Goal: Information Seeking & Learning: Learn about a topic

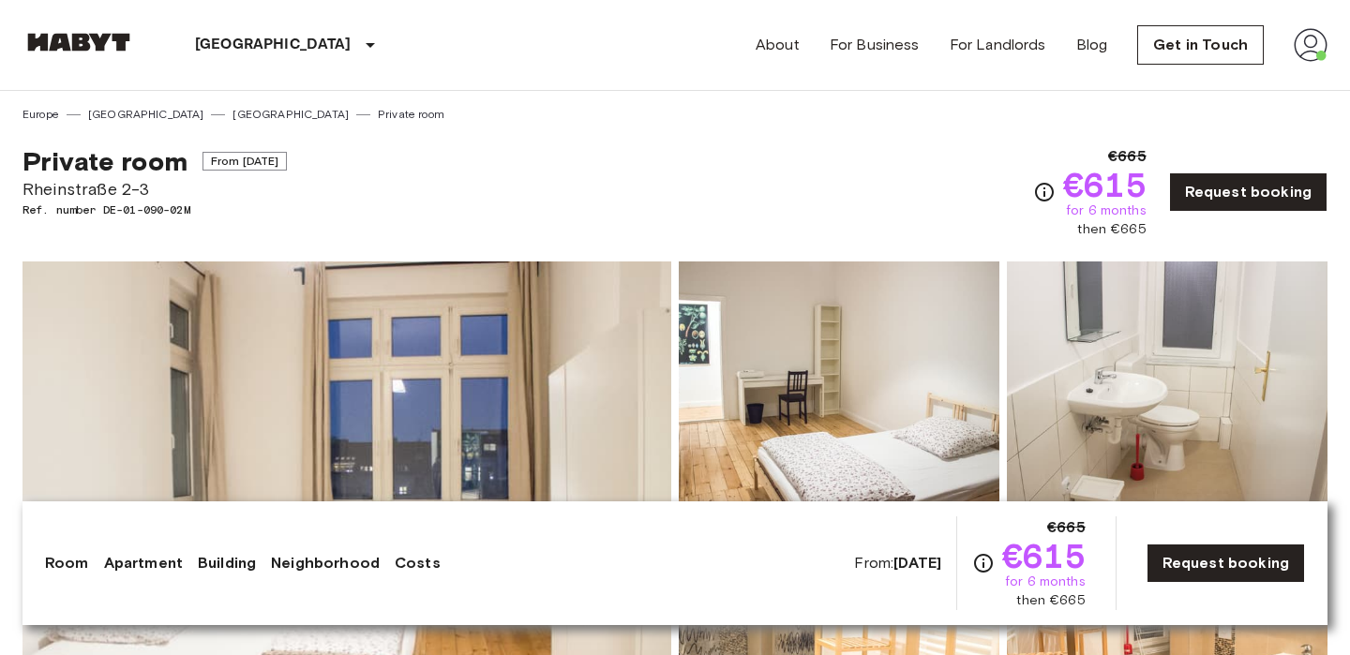
click at [1308, 56] on img at bounding box center [1311, 45] width 34 height 34
click at [1202, 84] on li "Profile" at bounding box center [1242, 79] width 188 height 34
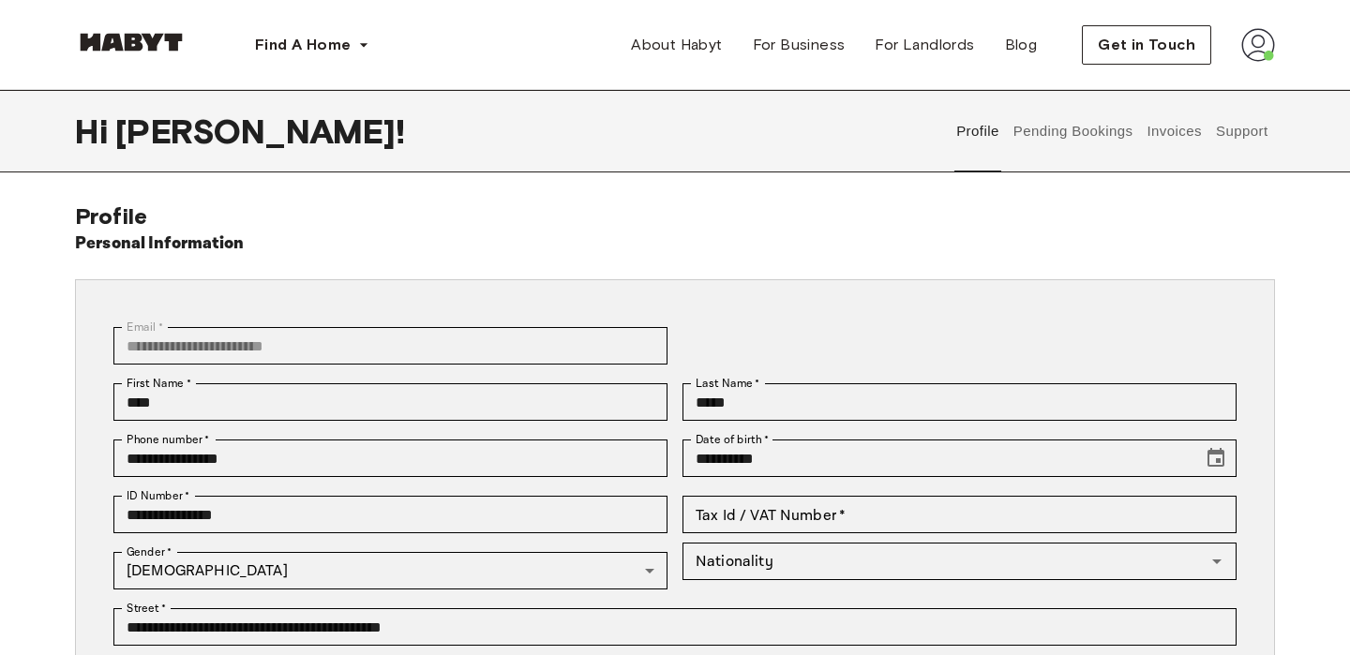
click at [1084, 138] on button "Pending Bookings" at bounding box center [1073, 131] width 125 height 83
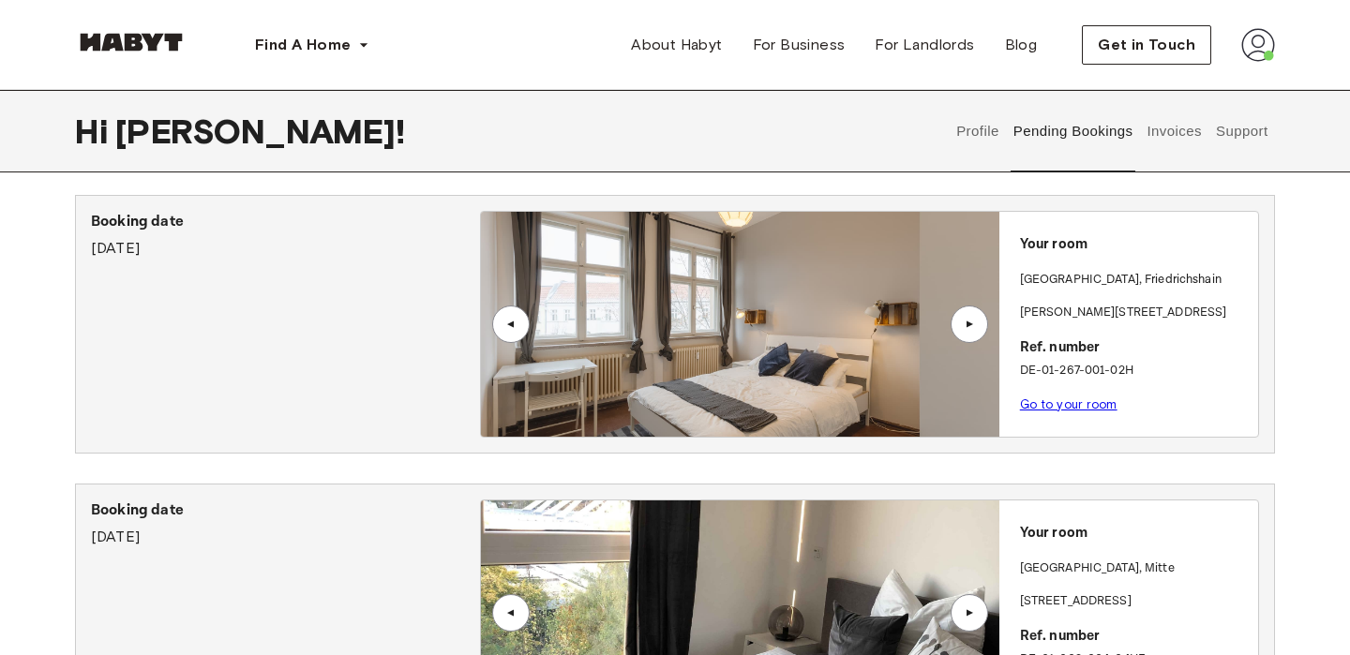
scroll to position [1211, 0]
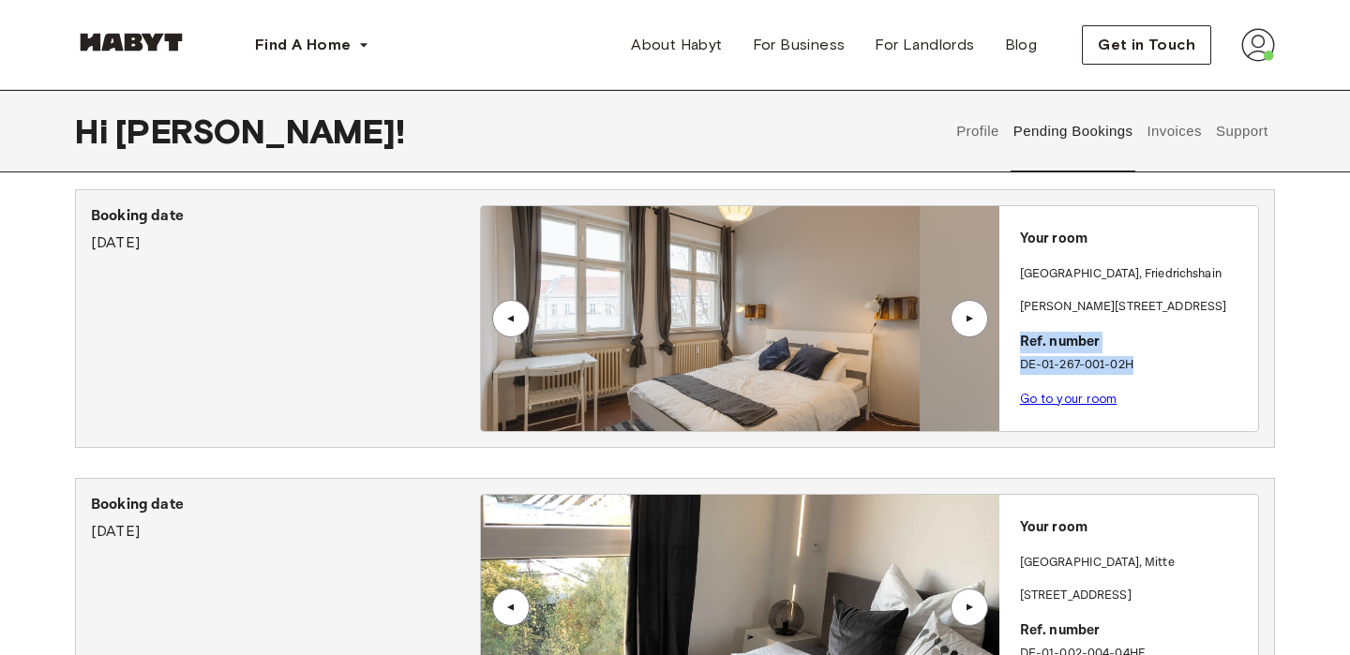
drag, startPoint x: 1148, startPoint y: 360, endPoint x: 1020, endPoint y: 340, distance: 129.0
click at [1020, 340] on div "Your room BERLIN , Friedrichshain Grünberger Straße 1 Ref. number DE-01-267-001…" at bounding box center [1128, 313] width 259 height 214
copy div "Ref. number DE-01-267-001-02H"
click at [161, 217] on p "Booking date" at bounding box center [285, 216] width 389 height 23
click at [636, 304] on img at bounding box center [741, 318] width 518 height 225
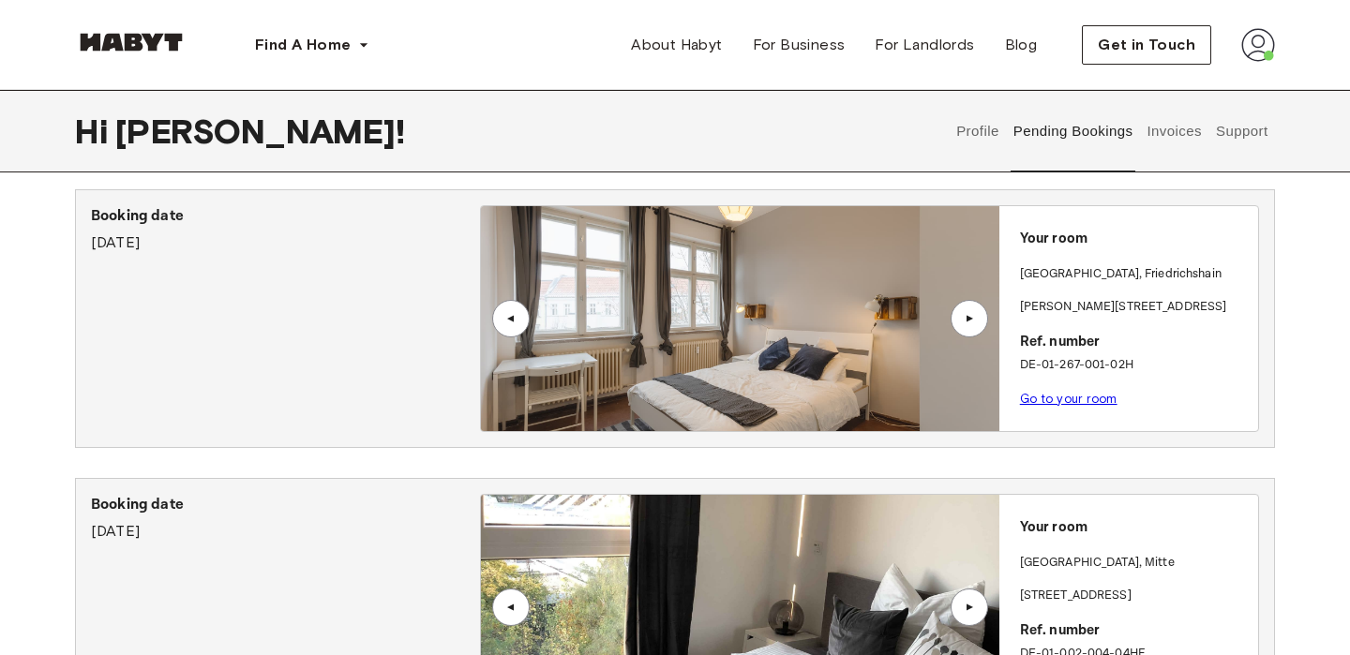
click at [1034, 401] on link "Go to your room" at bounding box center [1069, 399] width 98 height 14
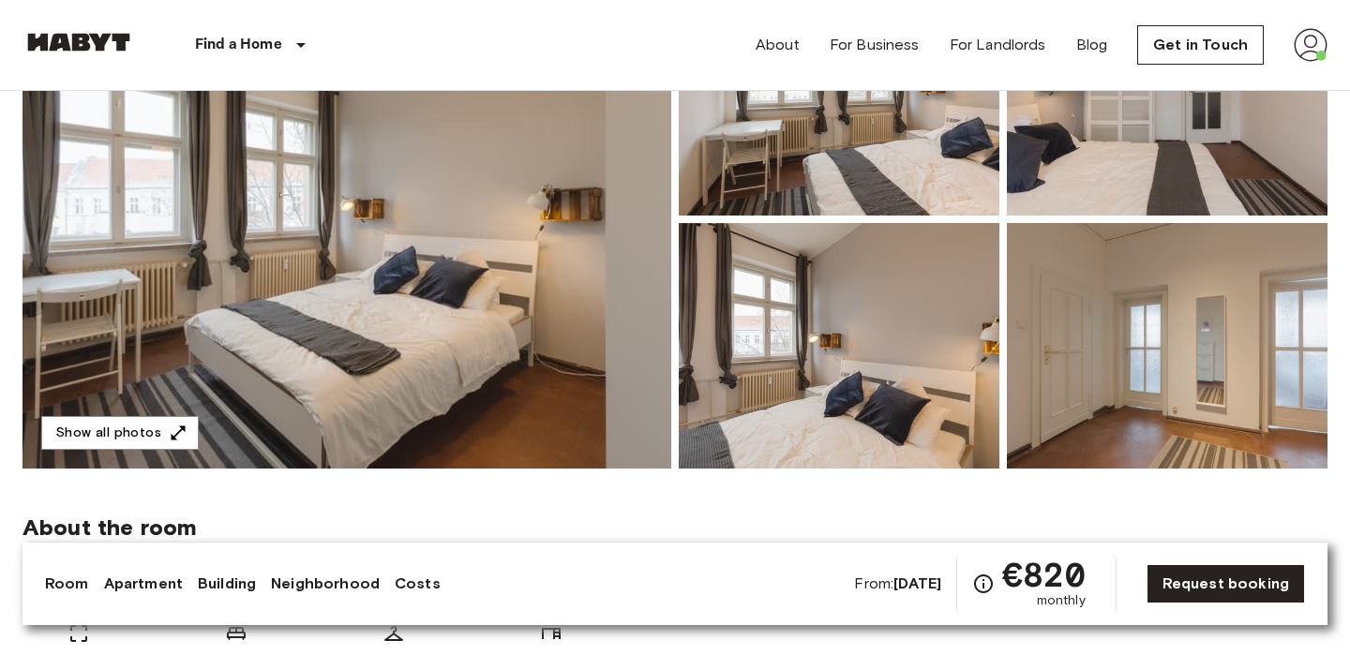
scroll to position [266, 0]
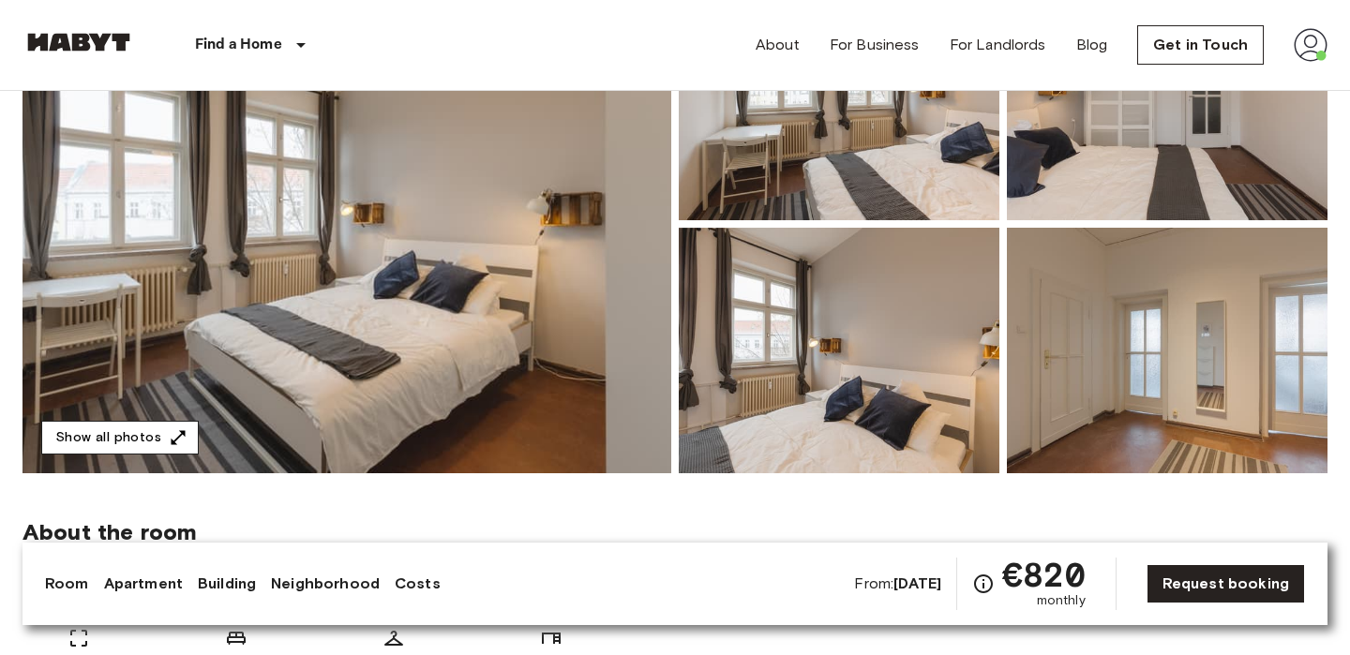
click at [154, 441] on button "Show all photos" at bounding box center [120, 438] width 158 height 35
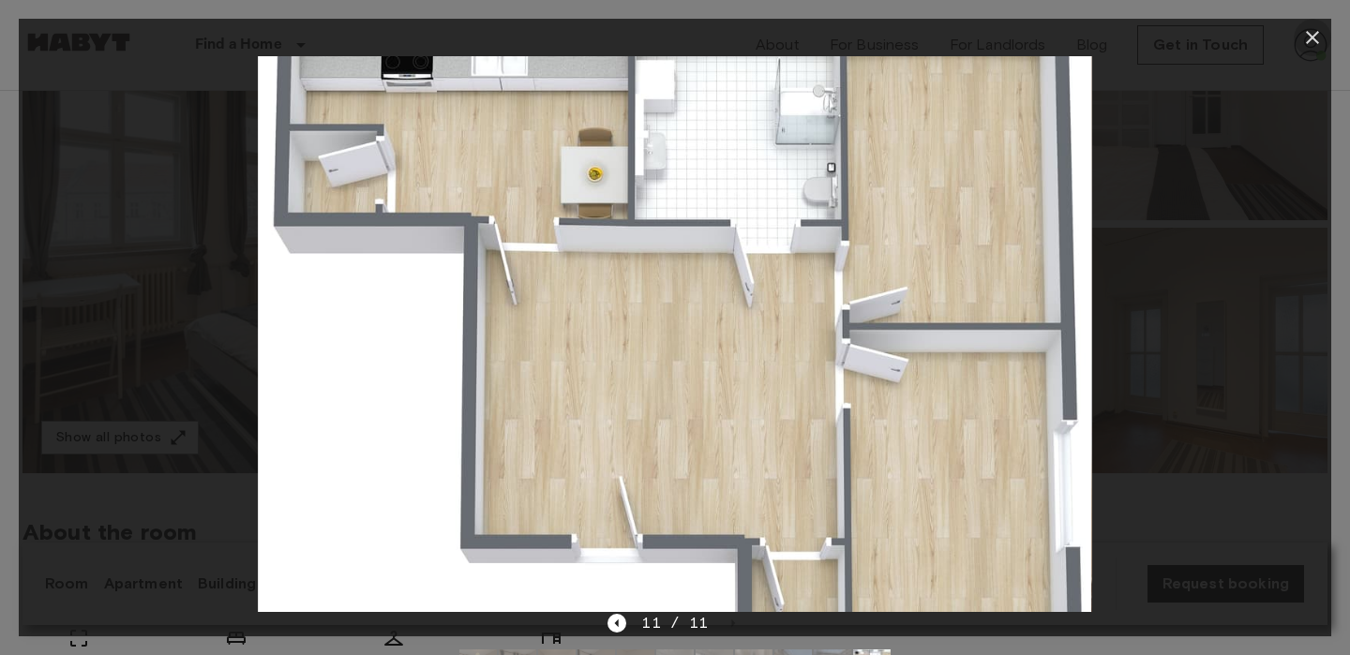
click at [1307, 46] on icon "button" at bounding box center [1312, 37] width 23 height 23
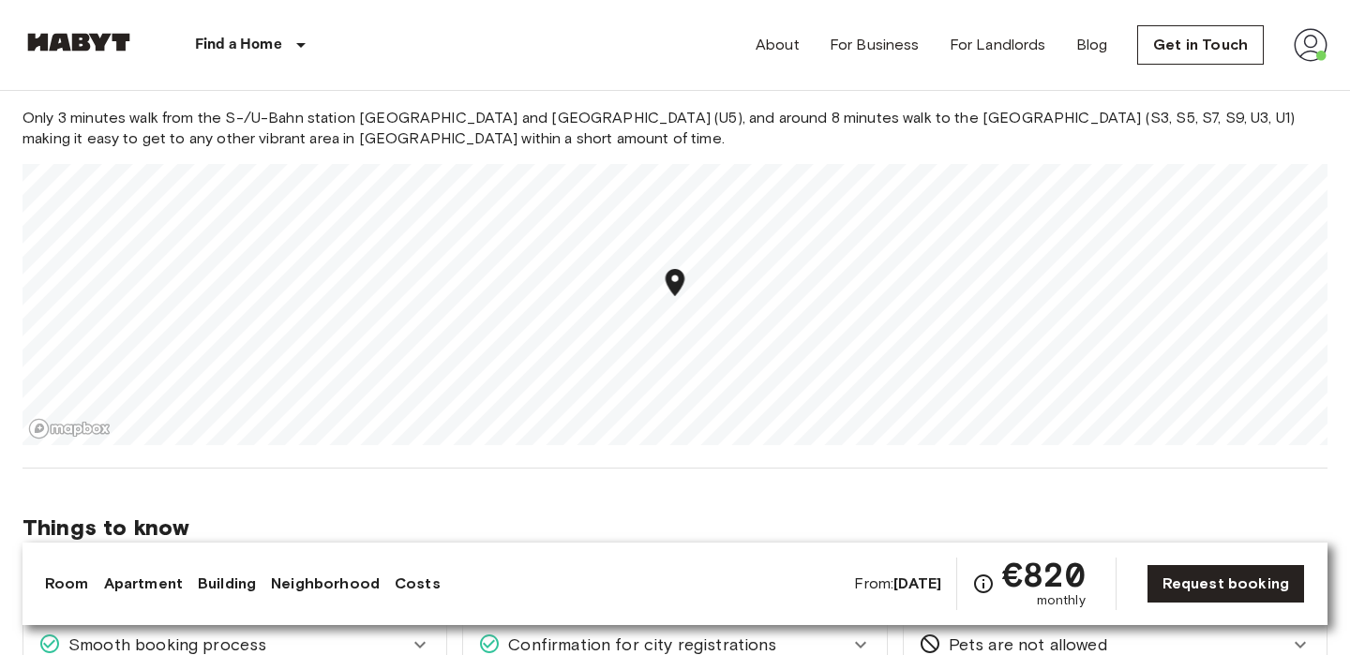
scroll to position [1440, 0]
click at [1299, 58] on img at bounding box center [1311, 45] width 34 height 34
click at [1217, 83] on li "Profile" at bounding box center [1242, 79] width 188 height 34
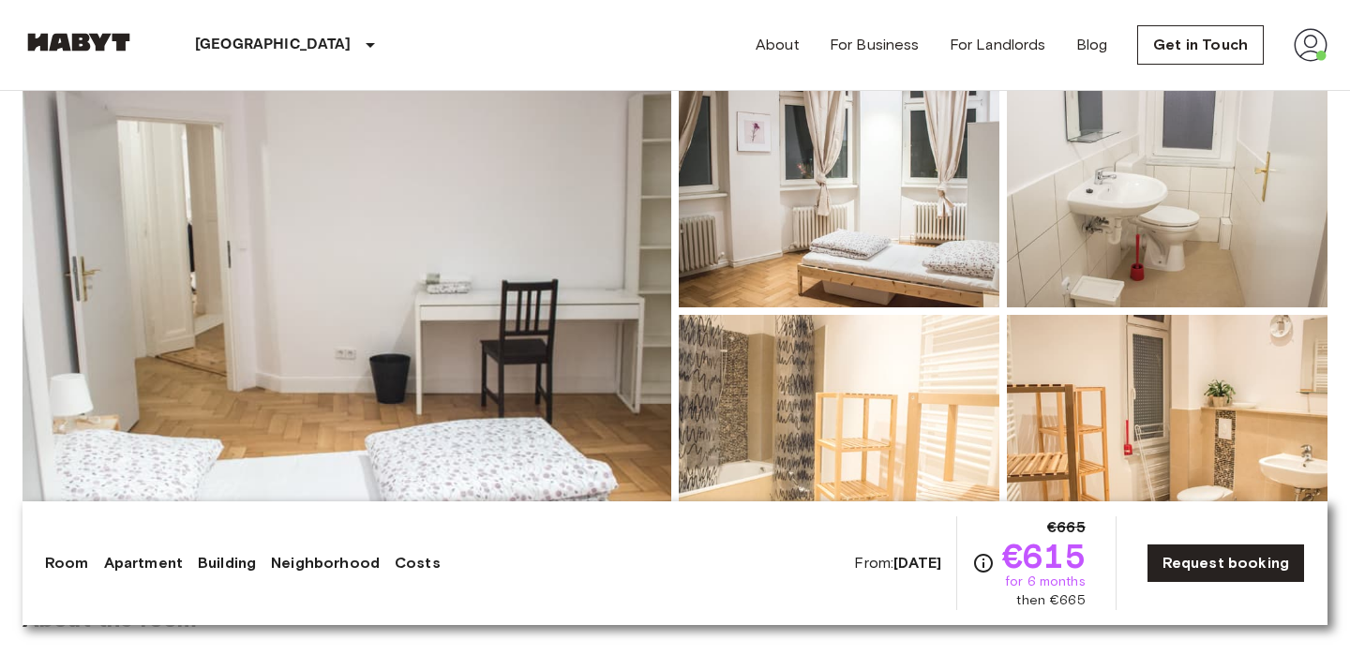
scroll to position [196, 0]
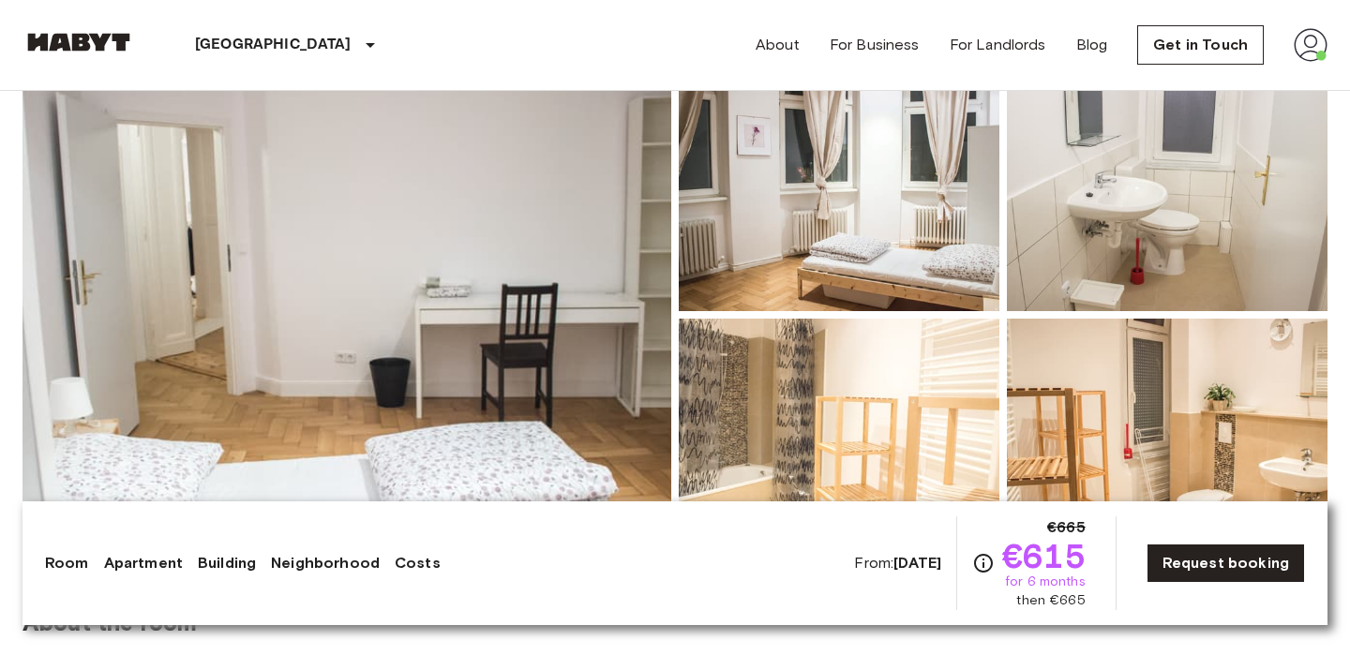
click at [437, 367] on img at bounding box center [347, 315] width 649 height 499
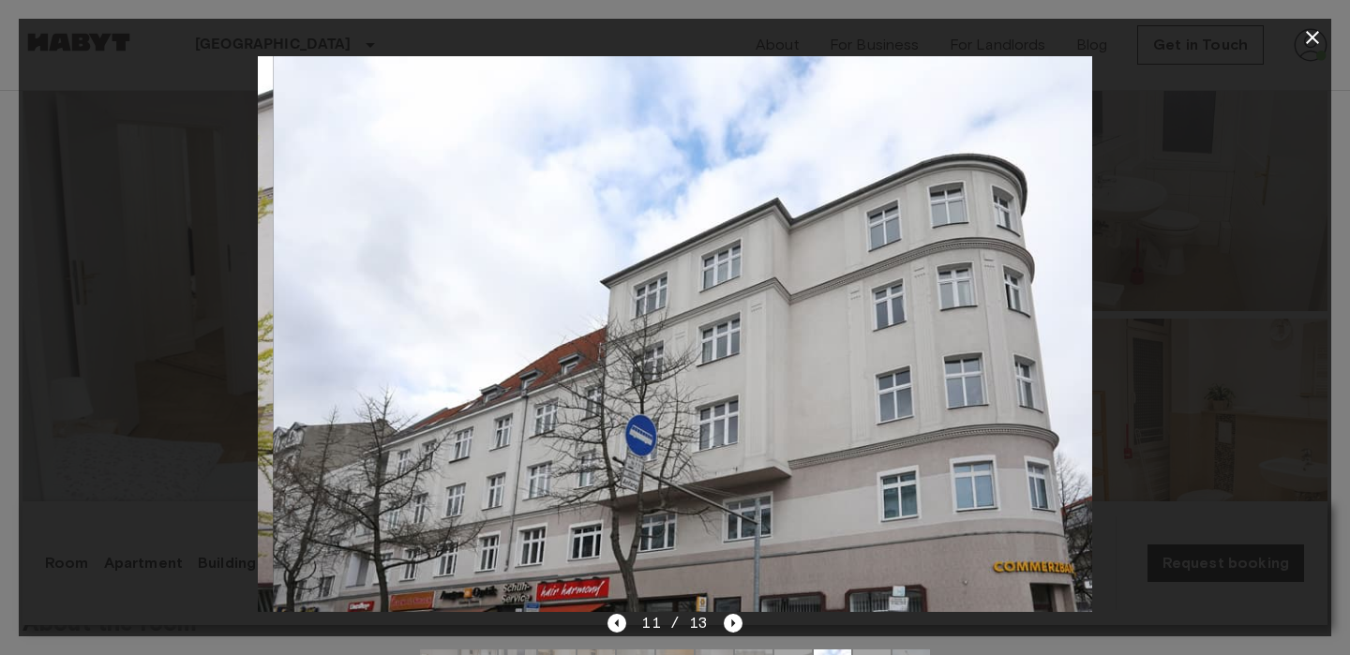
click at [1314, 36] on icon "button" at bounding box center [1312, 37] width 13 height 13
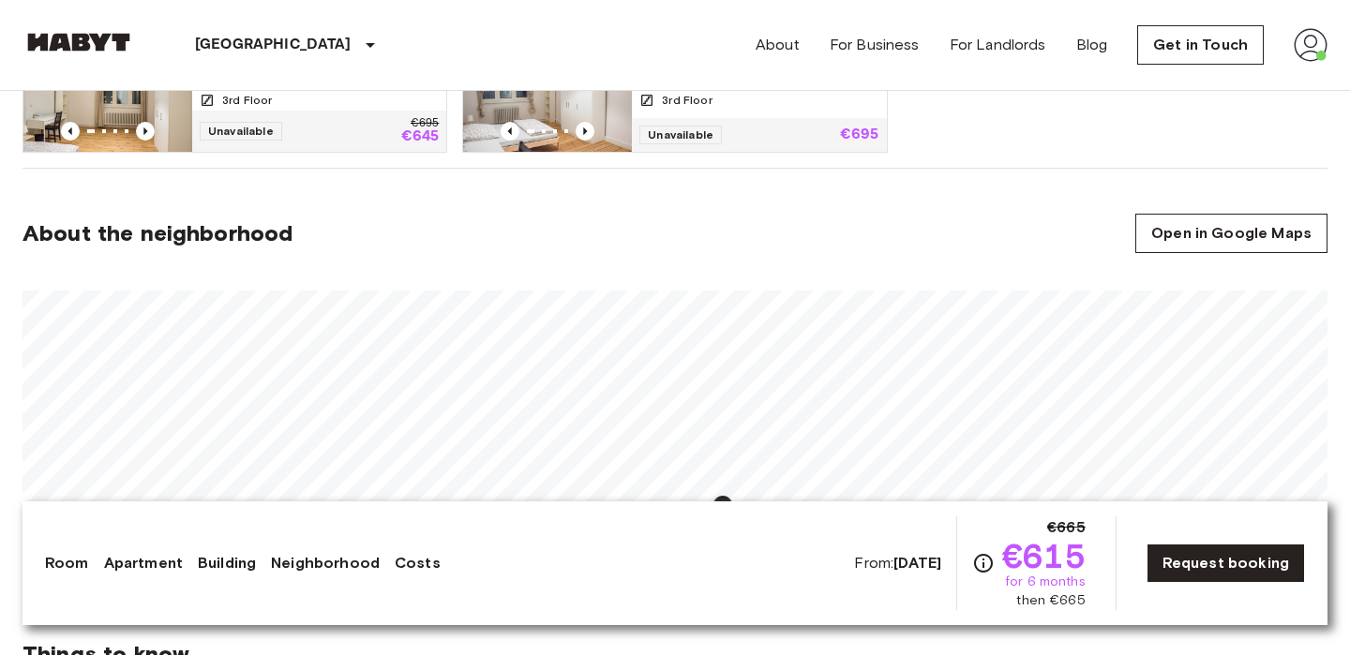
scroll to position [1369, 0]
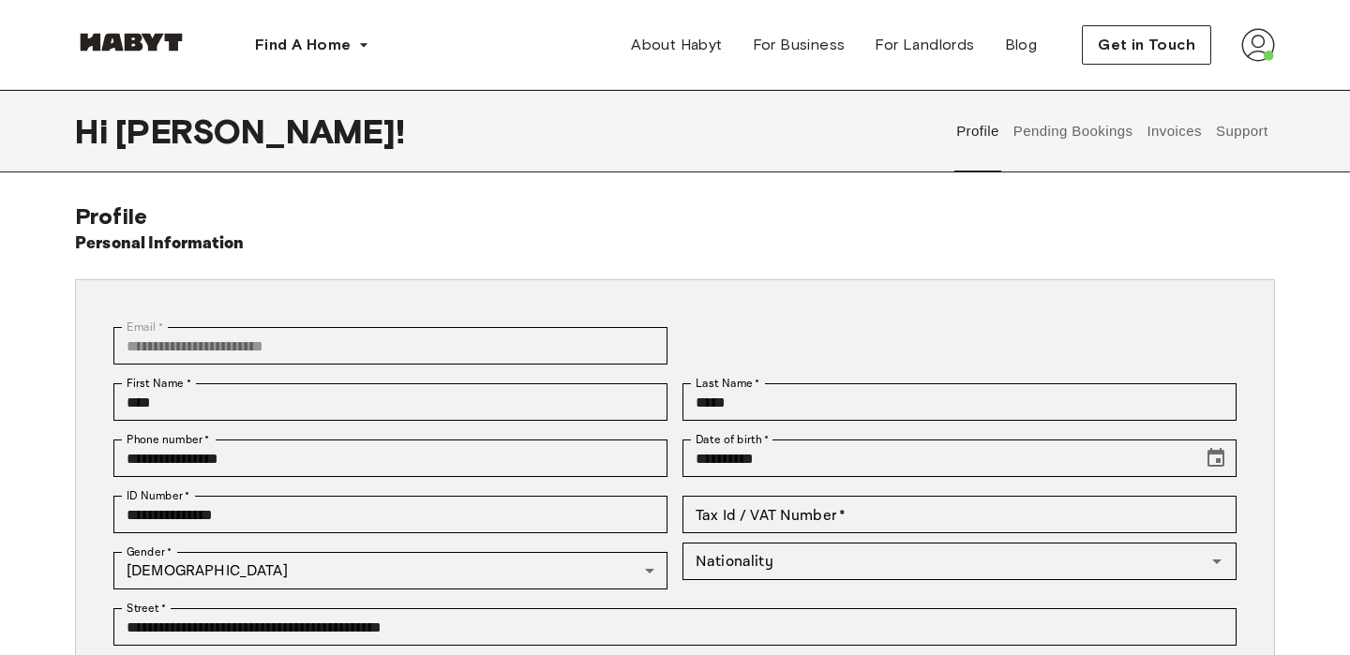
click at [1055, 140] on button "Pending Bookings" at bounding box center [1073, 131] width 125 height 83
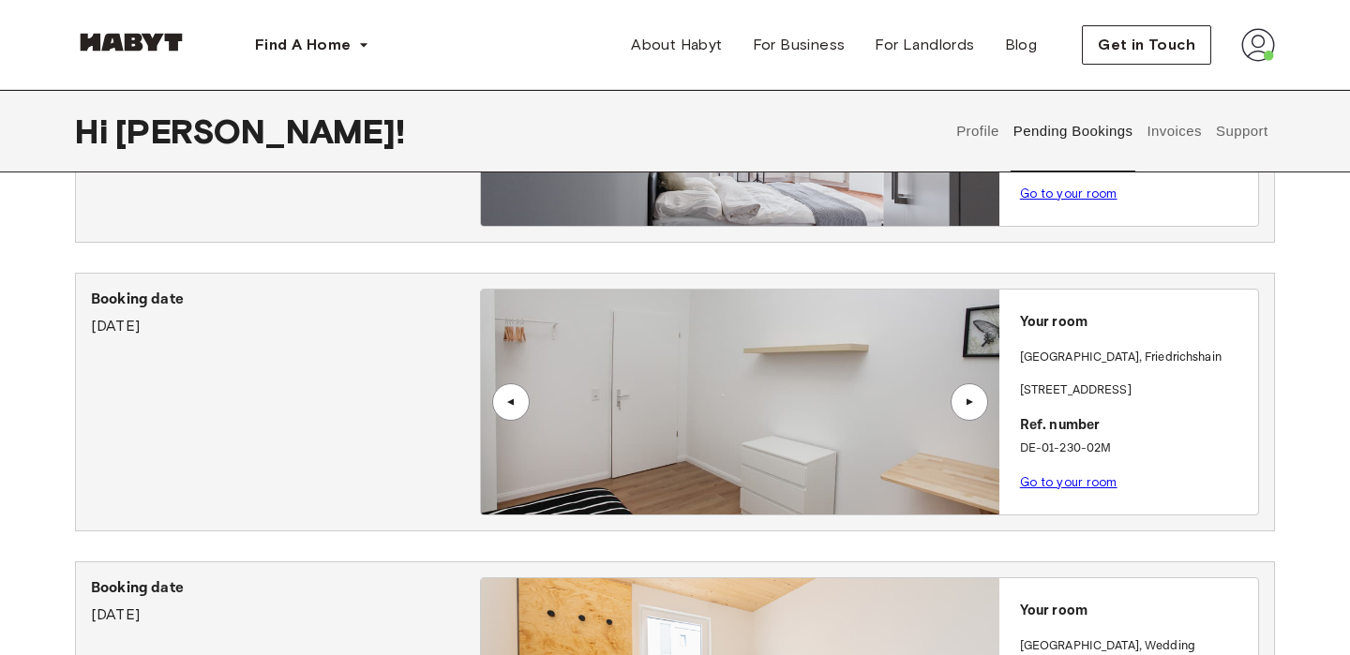
scroll to position [263, 0]
click at [970, 398] on div "▲" at bounding box center [969, 401] width 19 height 11
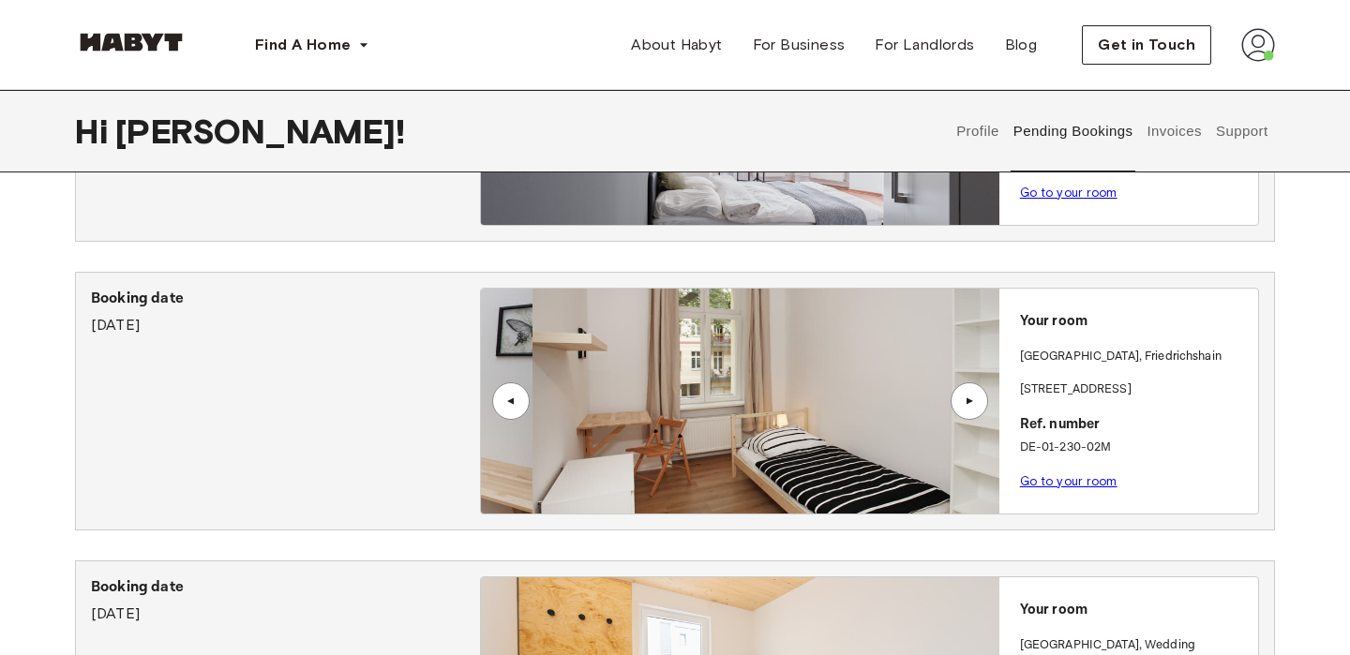
click at [970, 398] on div "▲" at bounding box center [969, 401] width 19 height 11
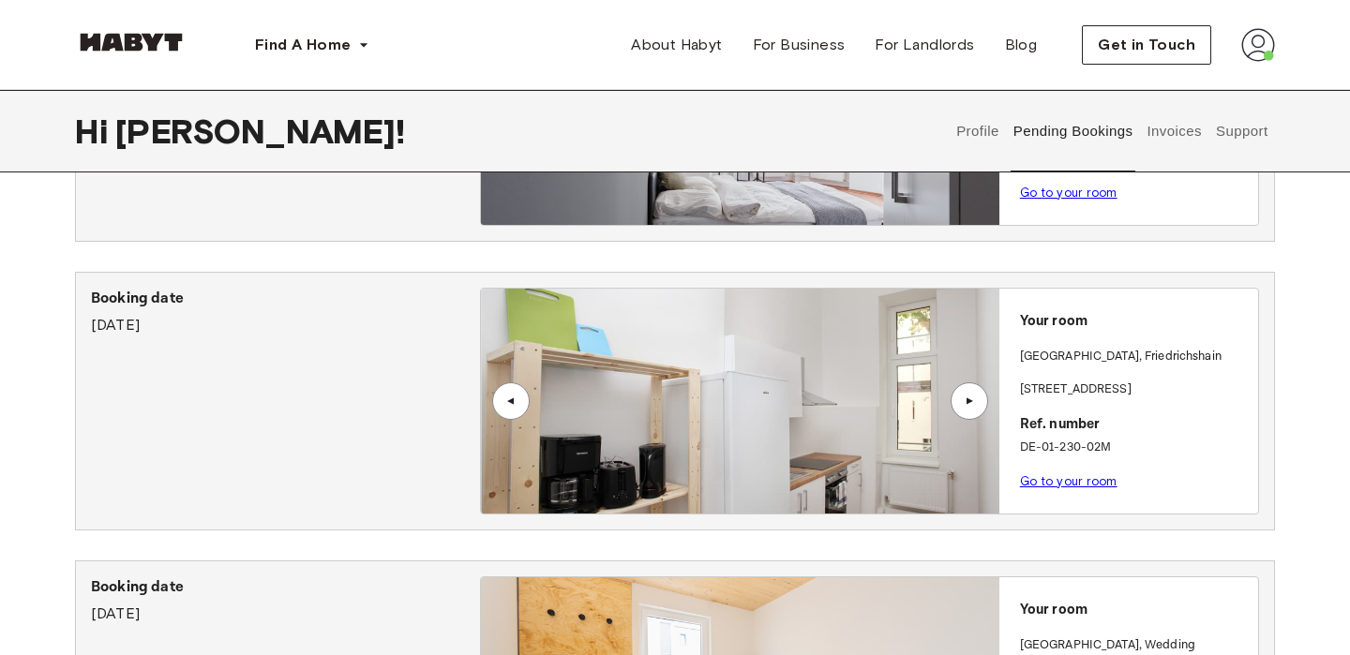
click at [1058, 477] on link "Go to your room" at bounding box center [1069, 481] width 98 height 14
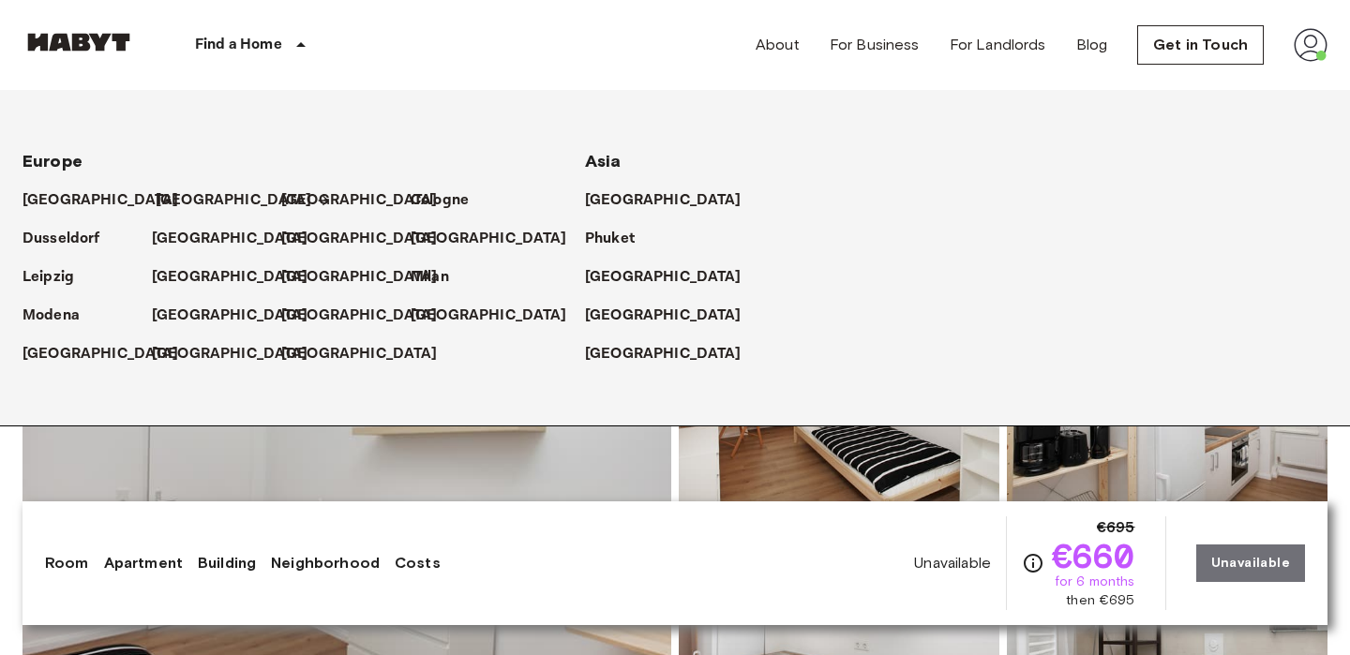
click at [174, 210] on p "[GEOGRAPHIC_DATA]" at bounding box center [234, 200] width 157 height 23
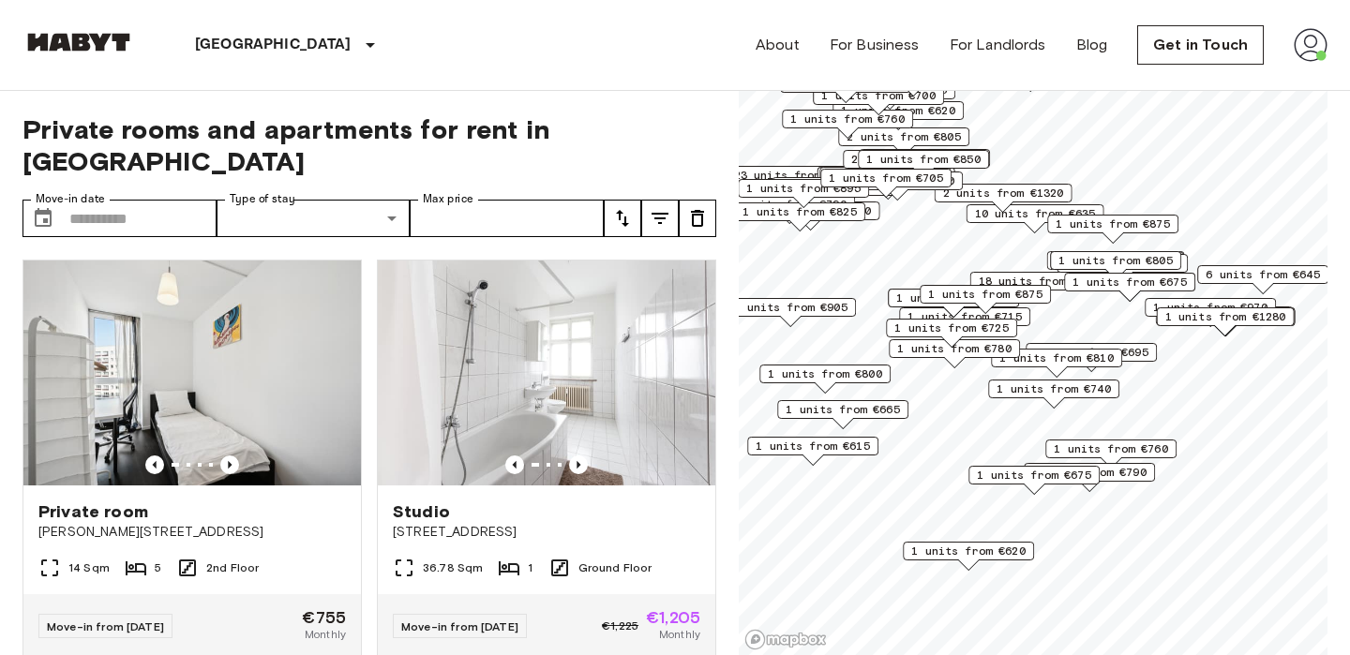
click at [1138, 347] on span "1 units from €695" at bounding box center [1091, 352] width 114 height 17
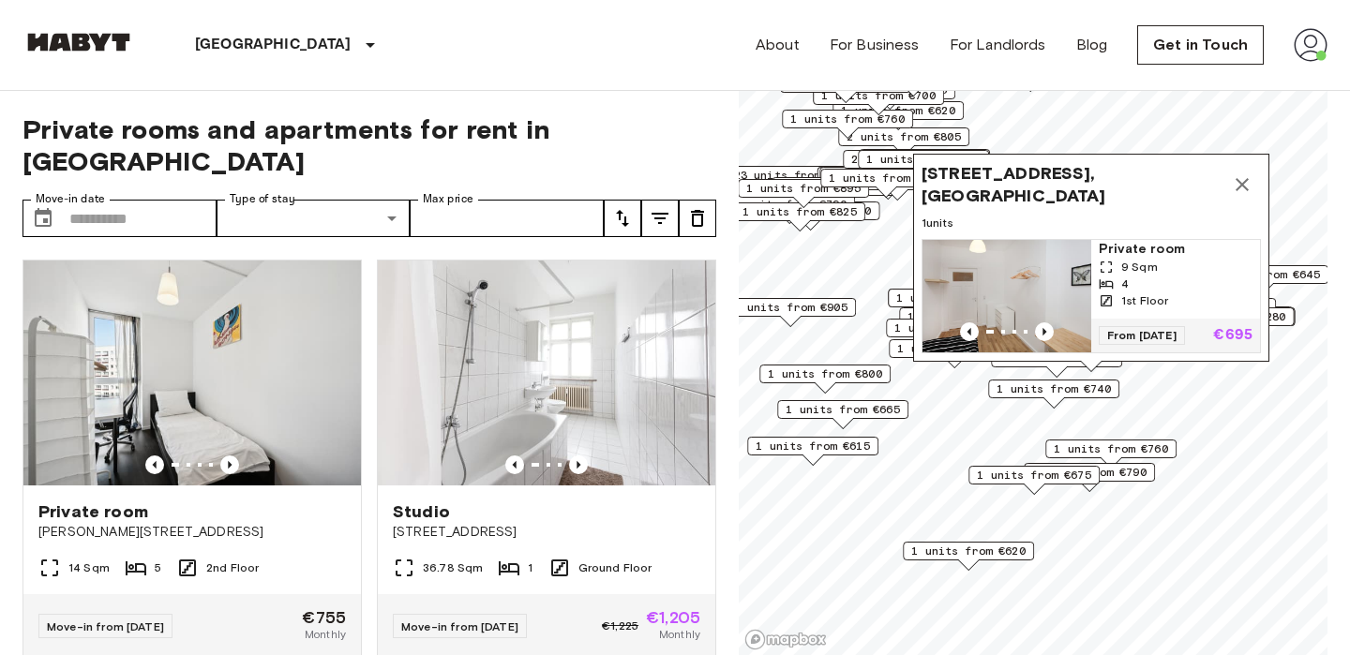
click at [1249, 189] on icon "Map marker" at bounding box center [1242, 184] width 23 height 23
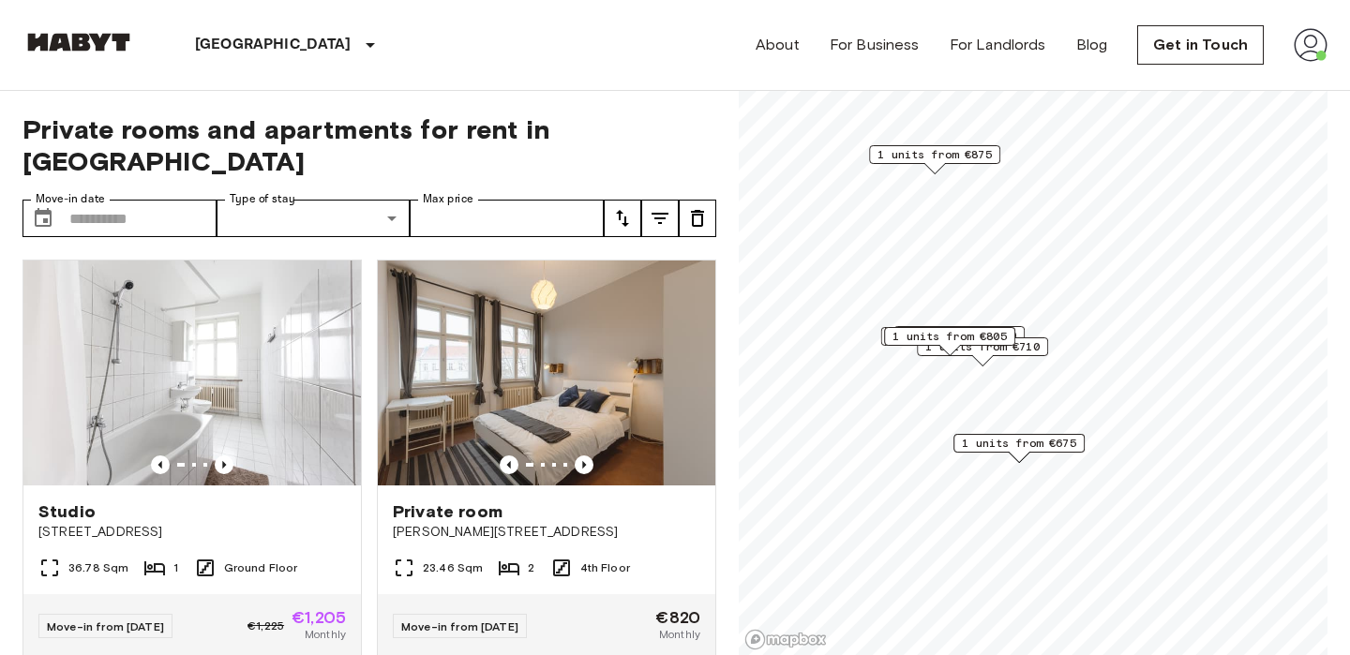
click at [1028, 447] on span "1 units from €675" at bounding box center [1019, 443] width 114 height 17
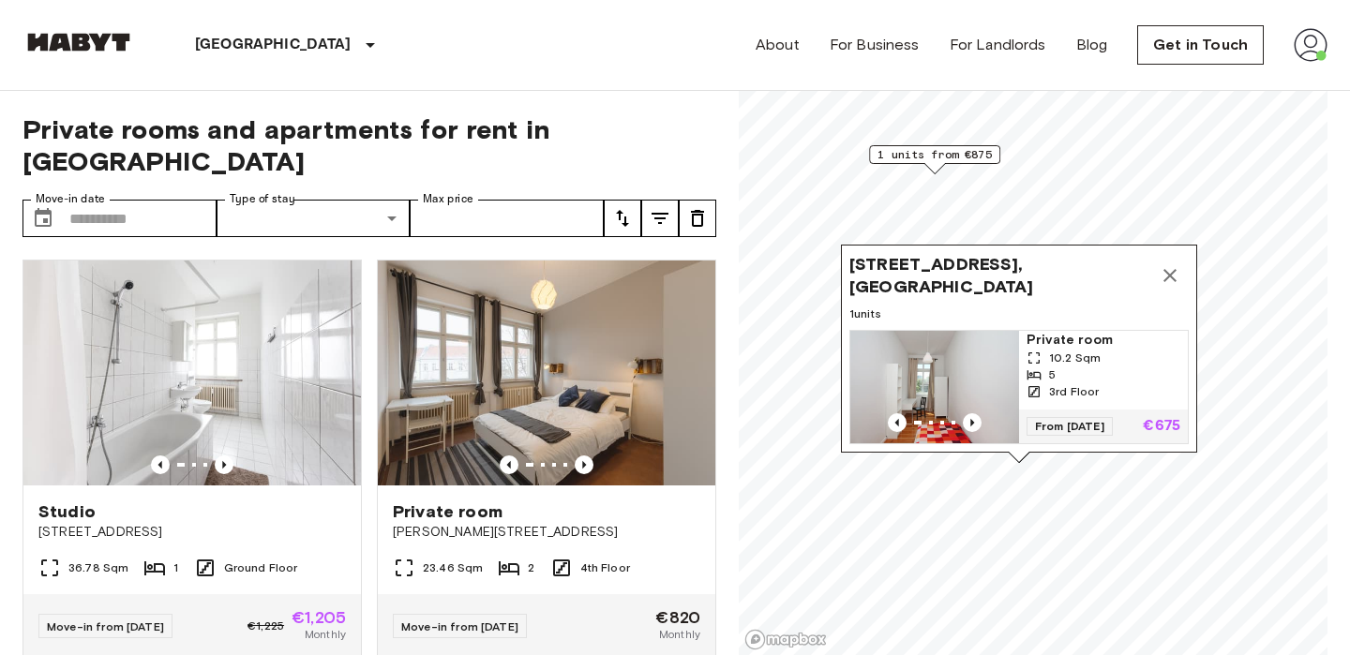
click at [1178, 285] on icon "Map marker" at bounding box center [1170, 275] width 23 height 23
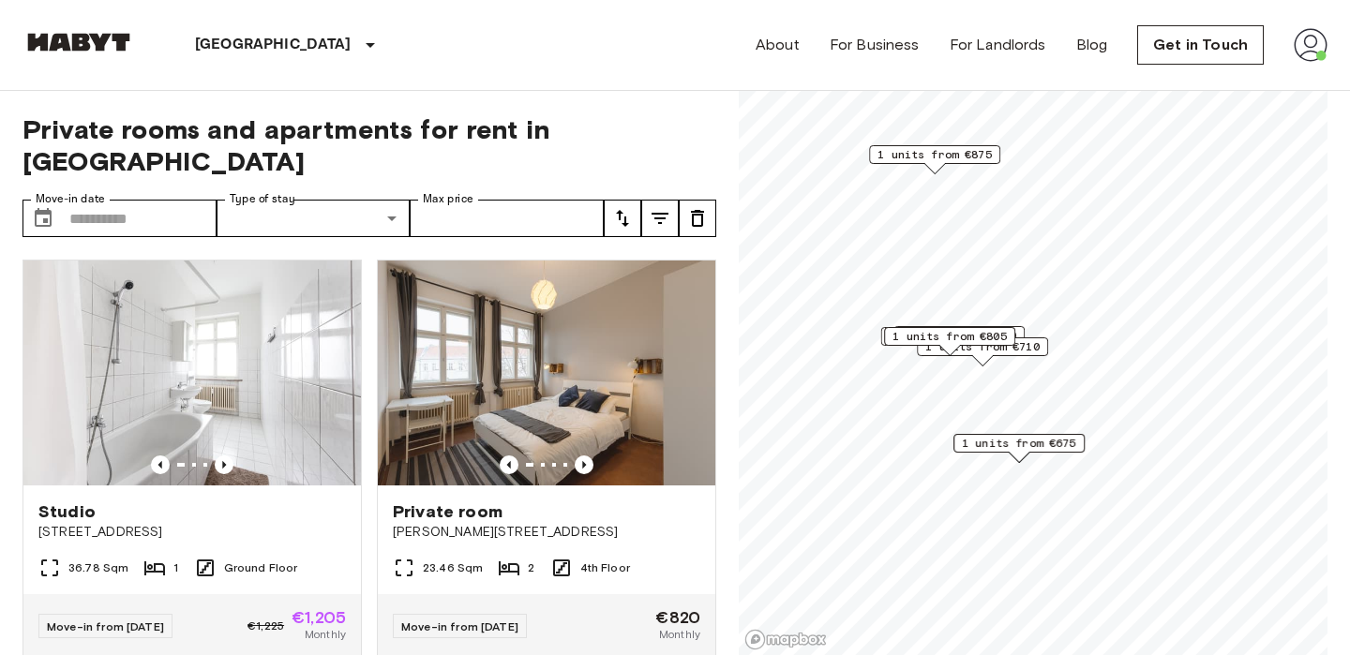
click at [1023, 347] on span "1 units from €710" at bounding box center [982, 346] width 114 height 17
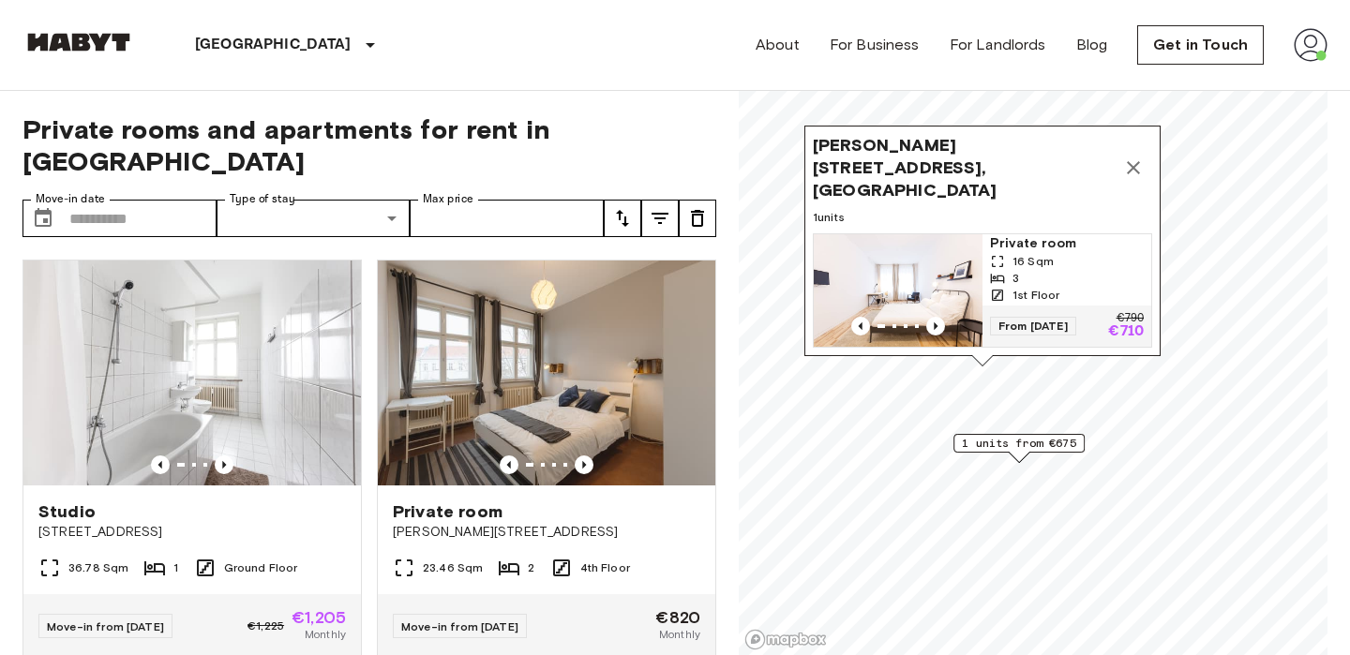
click at [1132, 174] on icon "Map marker" at bounding box center [1133, 167] width 13 height 13
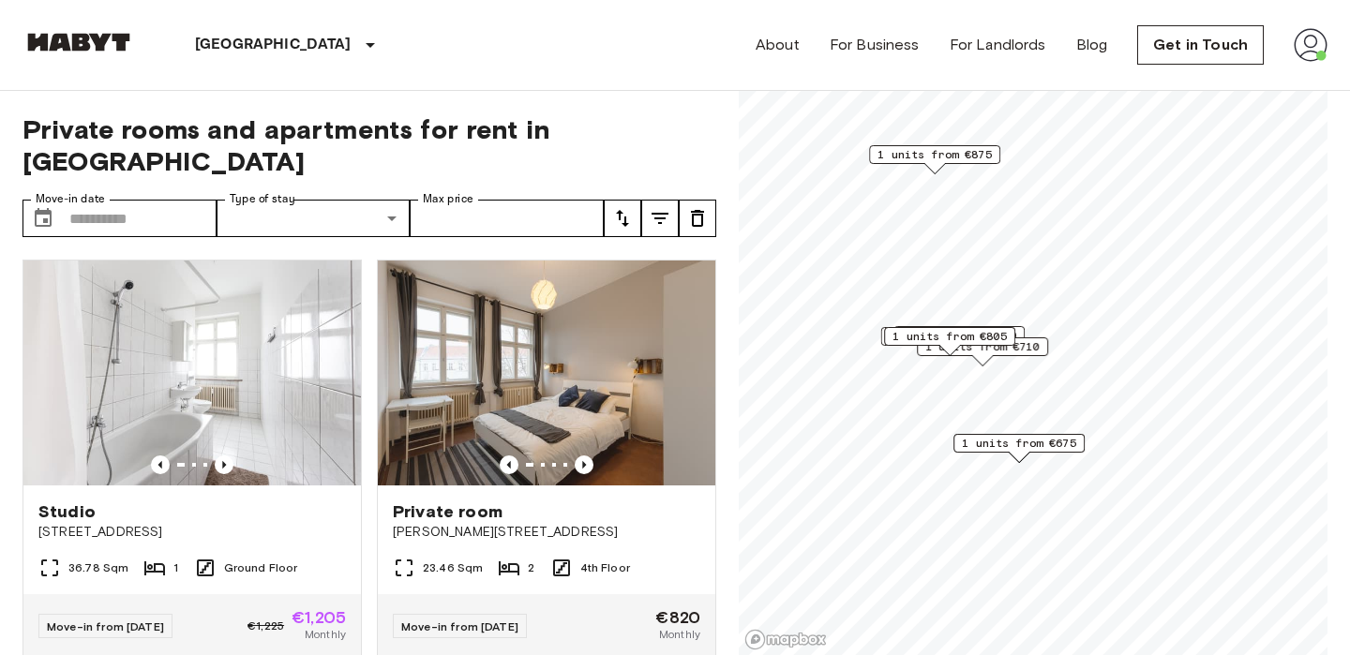
click at [1025, 334] on div "2 units from €810" at bounding box center [959, 335] width 131 height 19
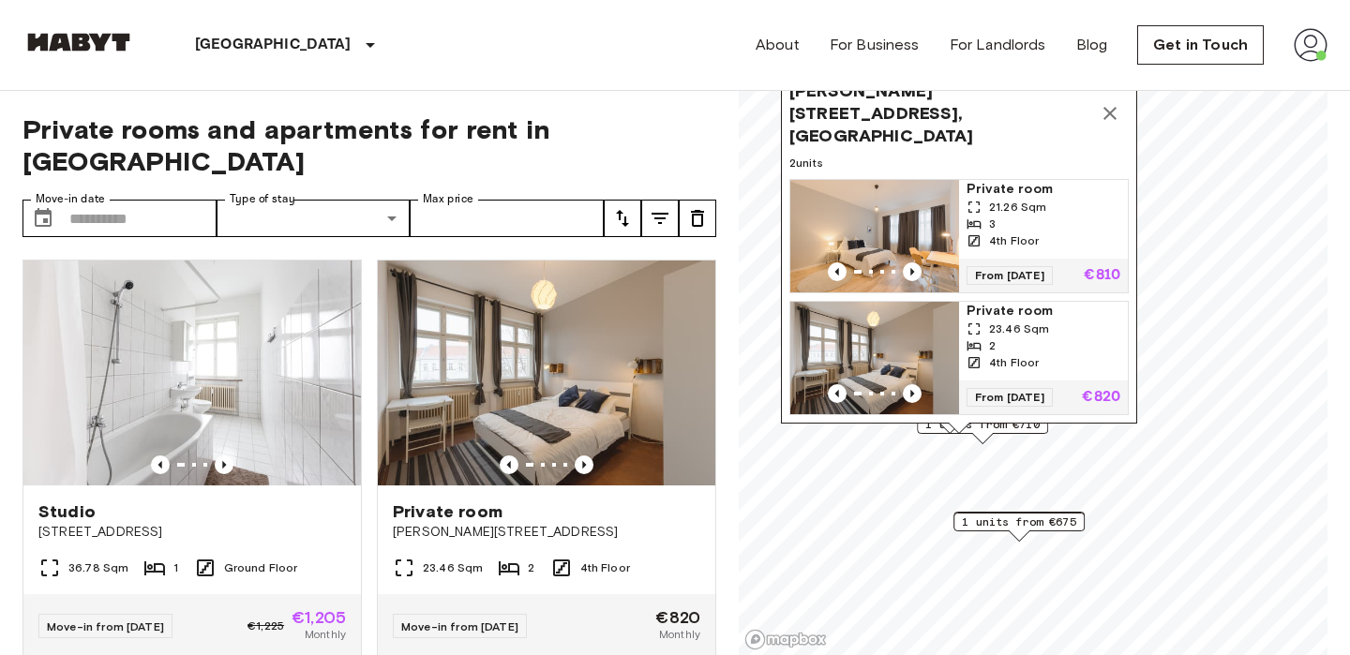
click at [1117, 125] on icon "Map marker" at bounding box center [1110, 113] width 23 height 23
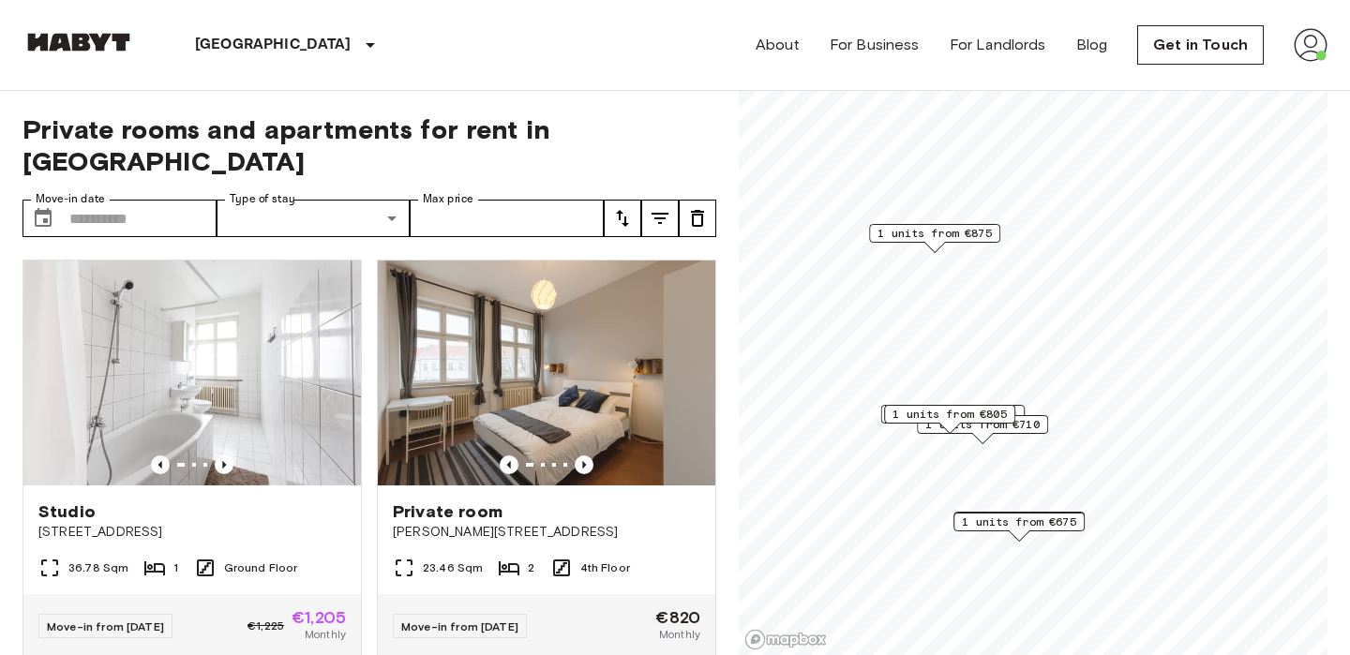
click at [923, 413] on span "1 units from €805" at bounding box center [950, 414] width 114 height 17
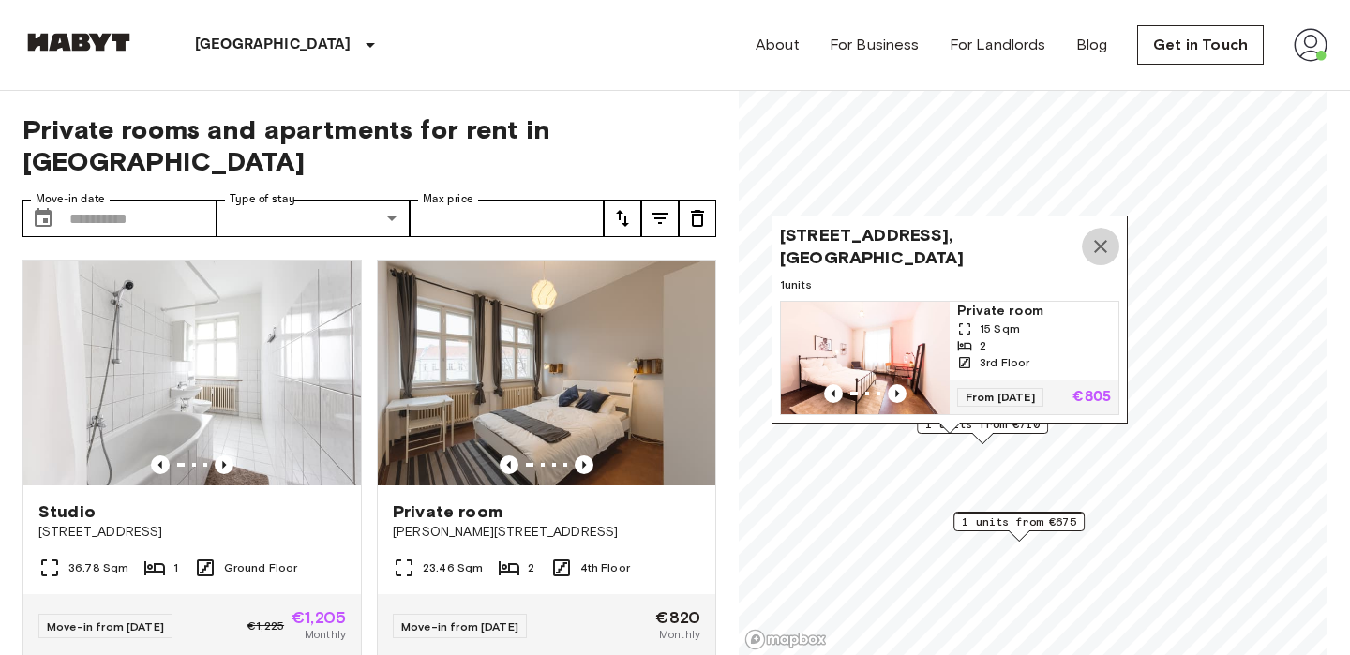
click at [1082, 252] on button "Map marker" at bounding box center [1101, 247] width 38 height 38
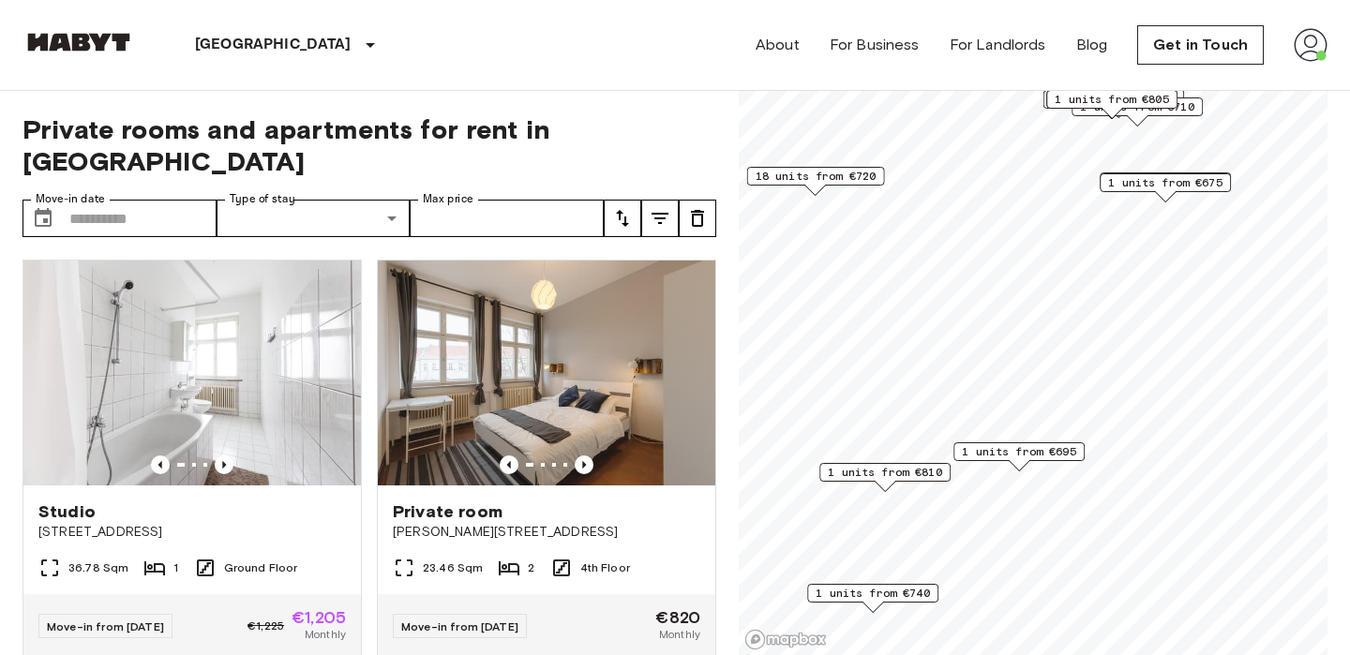
click at [1021, 448] on span "1 units from €695" at bounding box center [1019, 451] width 114 height 17
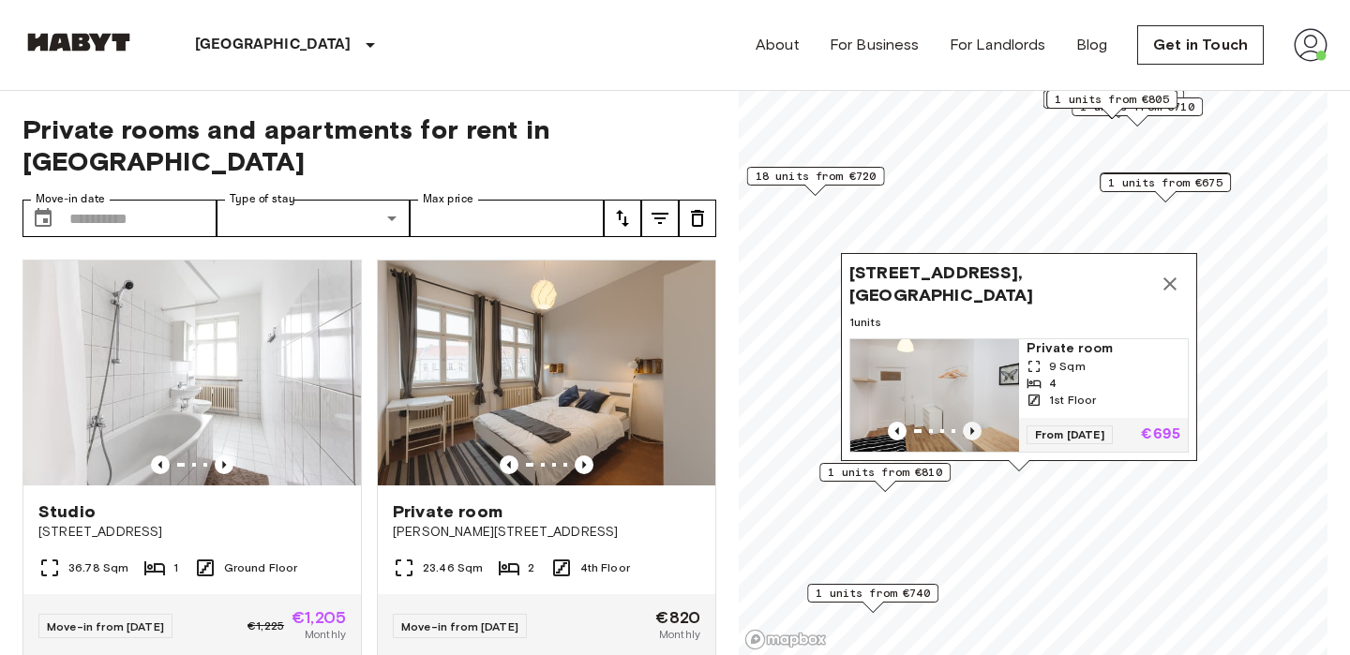
click at [963, 428] on icon "Previous image" at bounding box center [972, 431] width 19 height 19
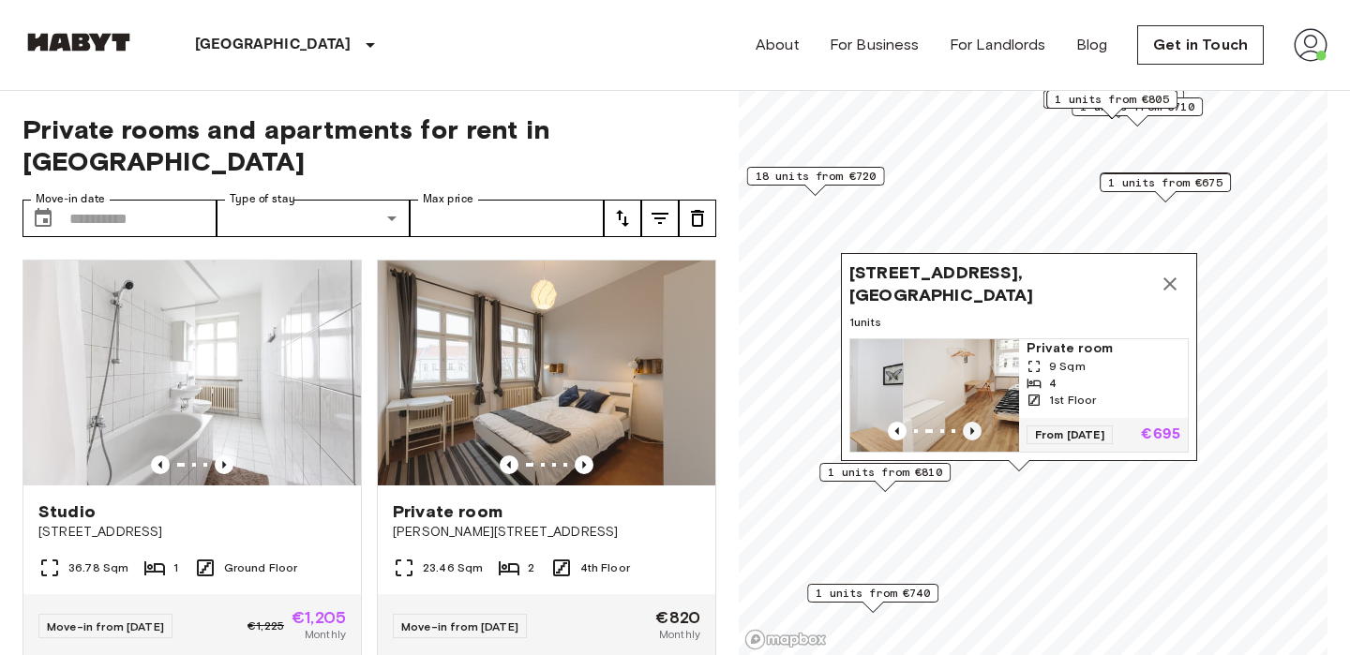
click at [963, 428] on icon "Previous image" at bounding box center [972, 431] width 19 height 19
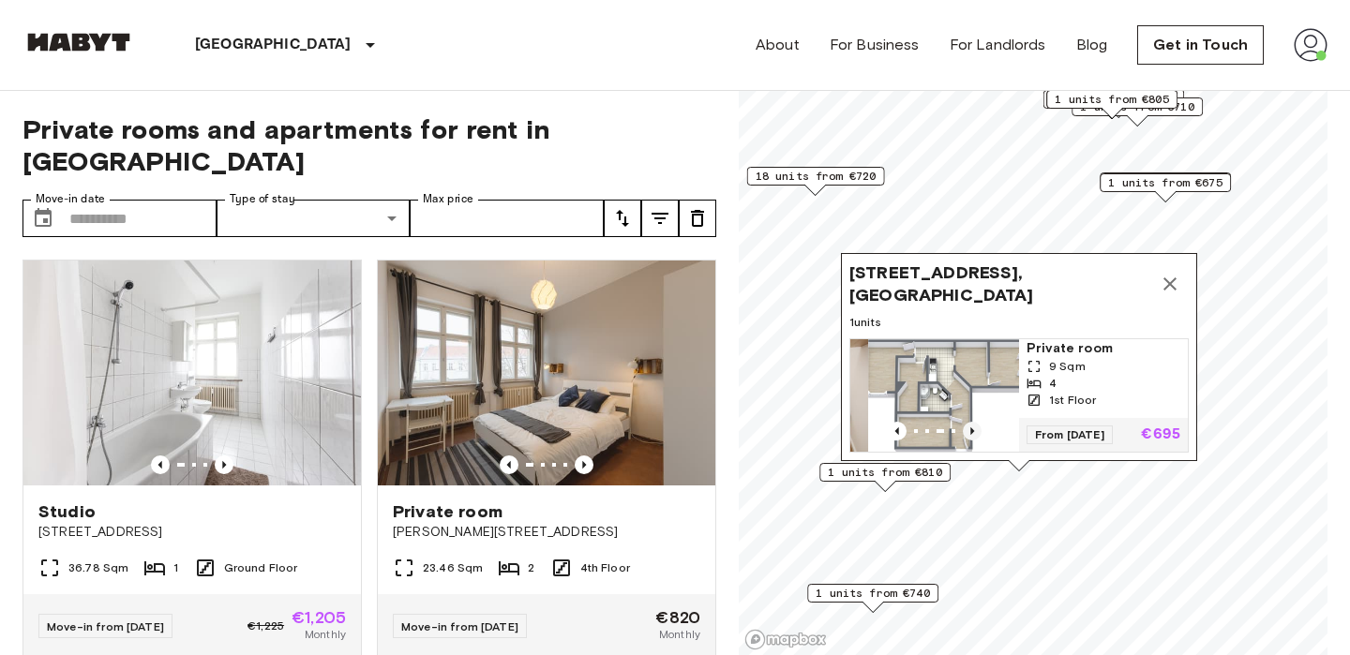
click at [963, 428] on icon "Previous image" at bounding box center [972, 431] width 19 height 19
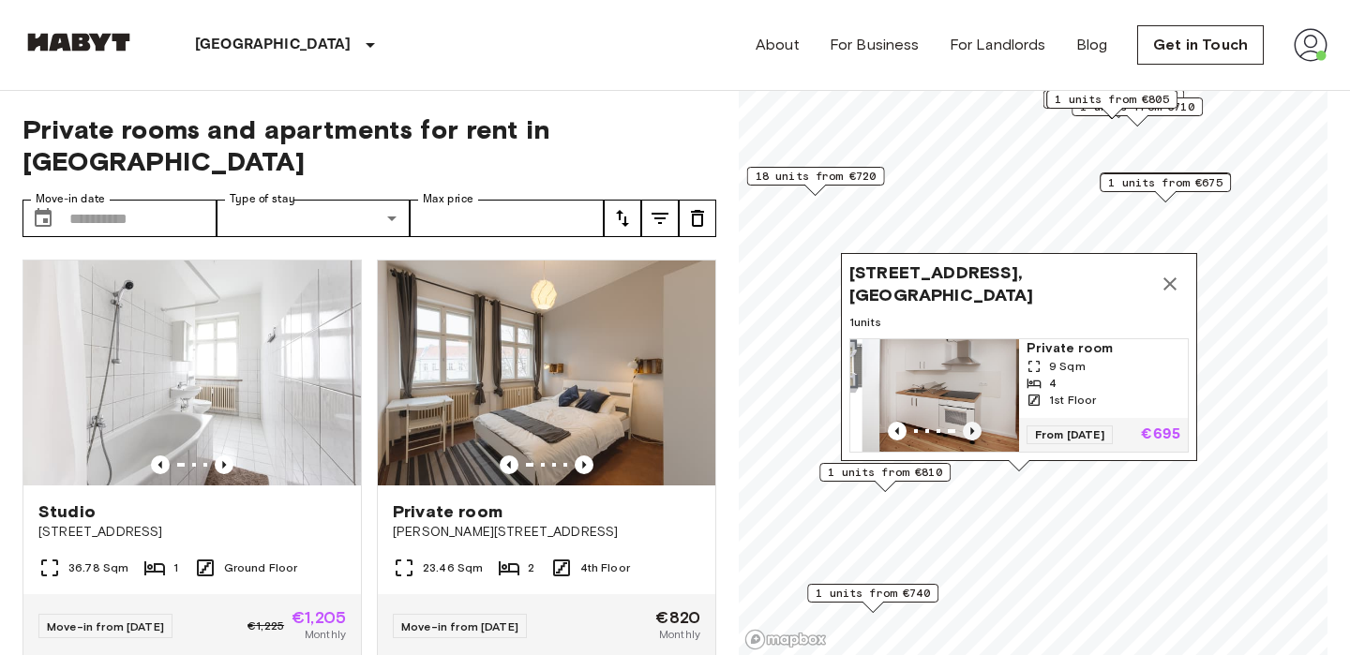
click at [965, 428] on icon "Previous image" at bounding box center [972, 431] width 19 height 19
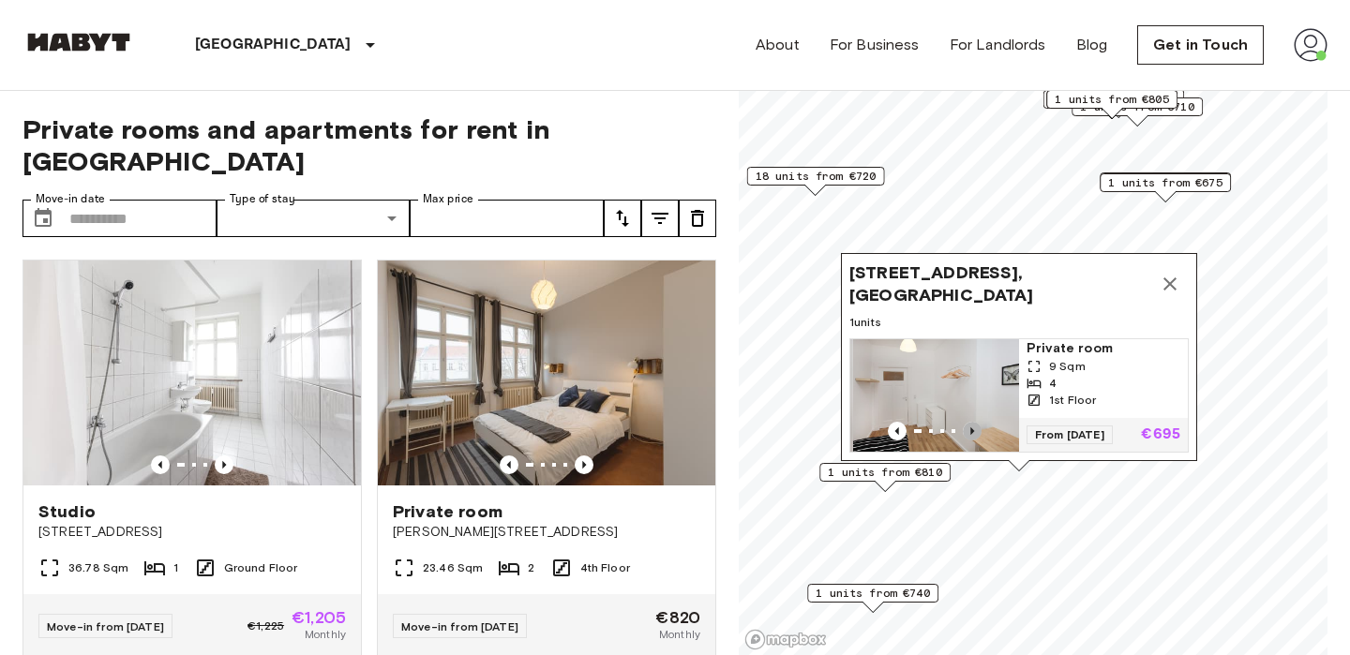
click at [963, 430] on icon "Previous image" at bounding box center [972, 431] width 19 height 19
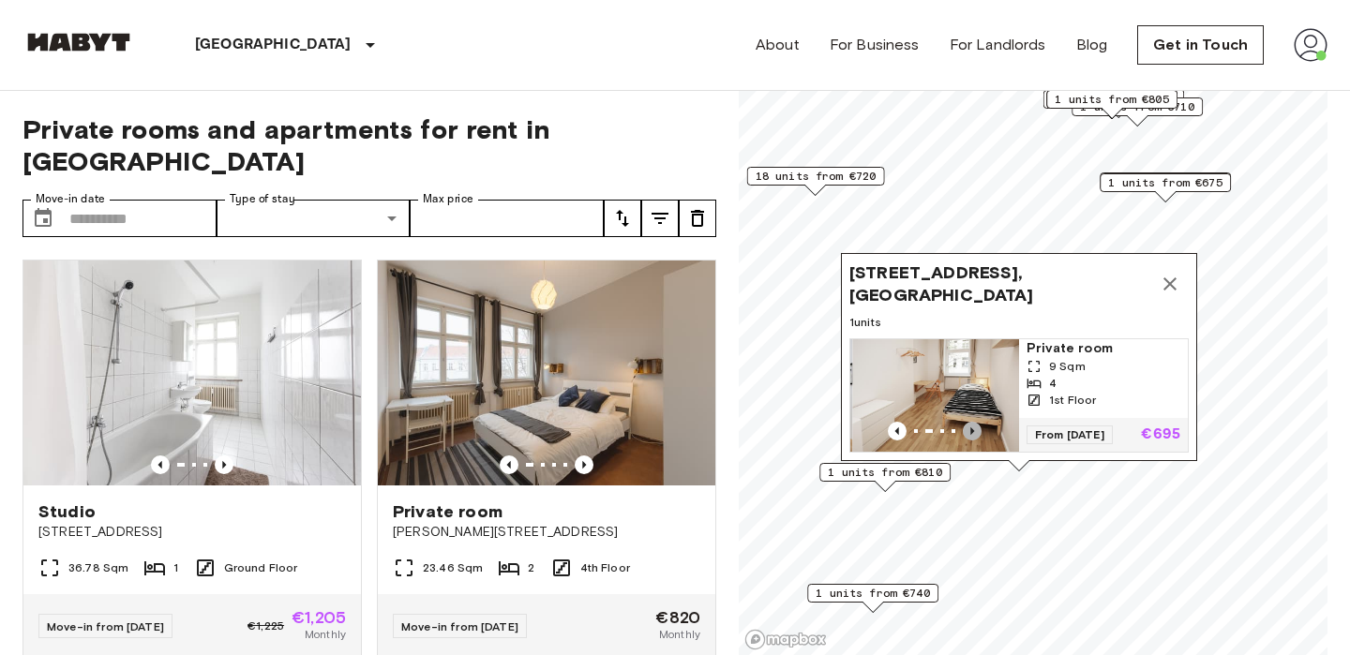
click at [963, 430] on icon "Previous image" at bounding box center [972, 431] width 19 height 19
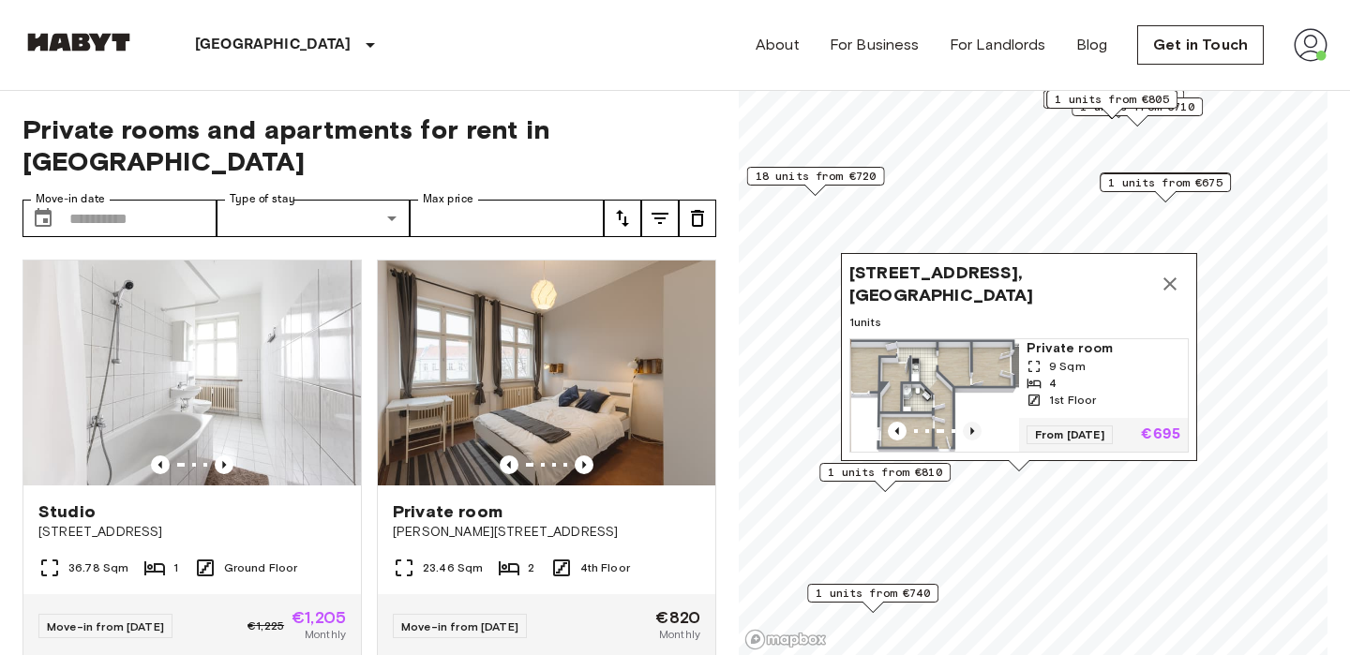
click at [963, 429] on icon "Previous image" at bounding box center [972, 431] width 19 height 19
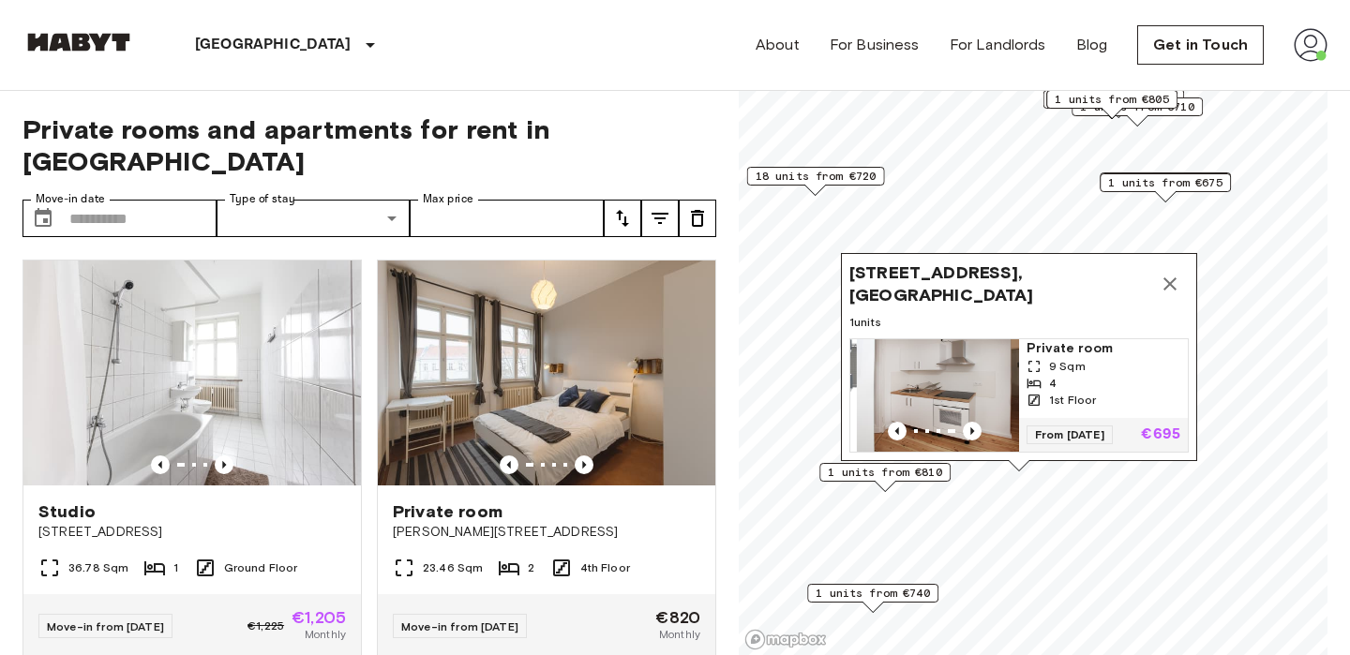
click at [1180, 299] on button "Map marker" at bounding box center [1170, 284] width 38 height 38
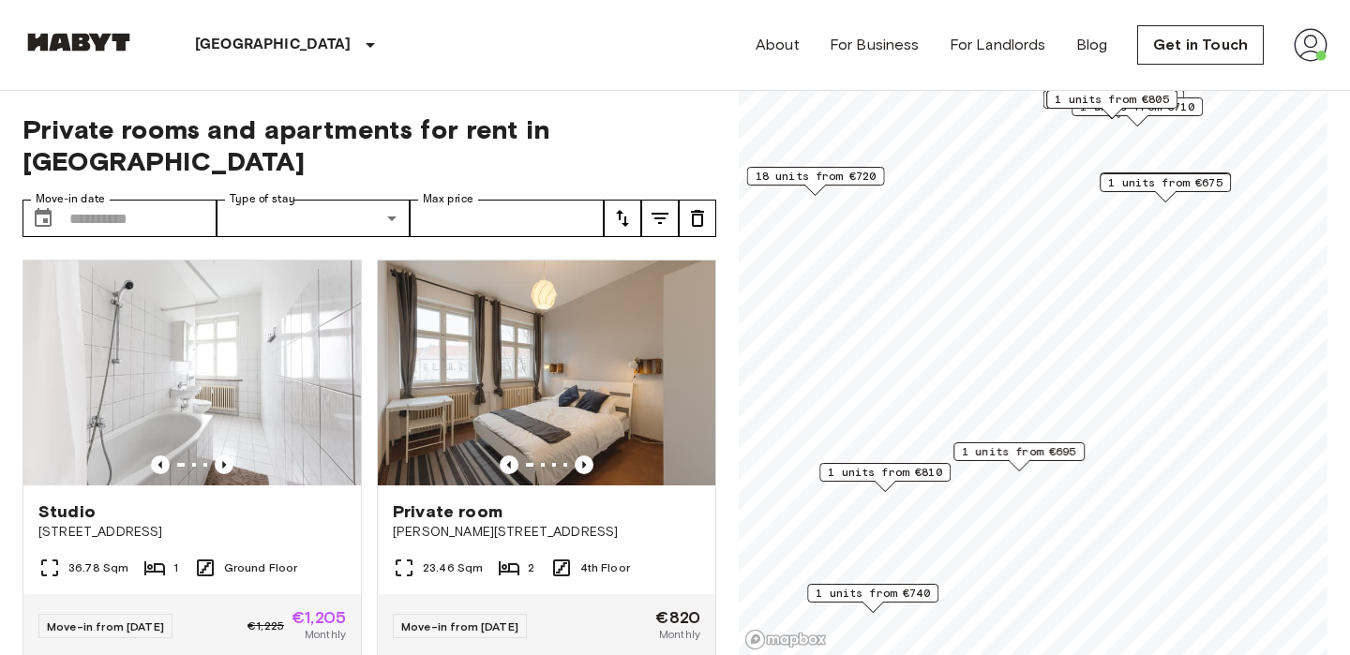
click at [850, 477] on span "1 units from €810" at bounding box center [885, 472] width 114 height 17
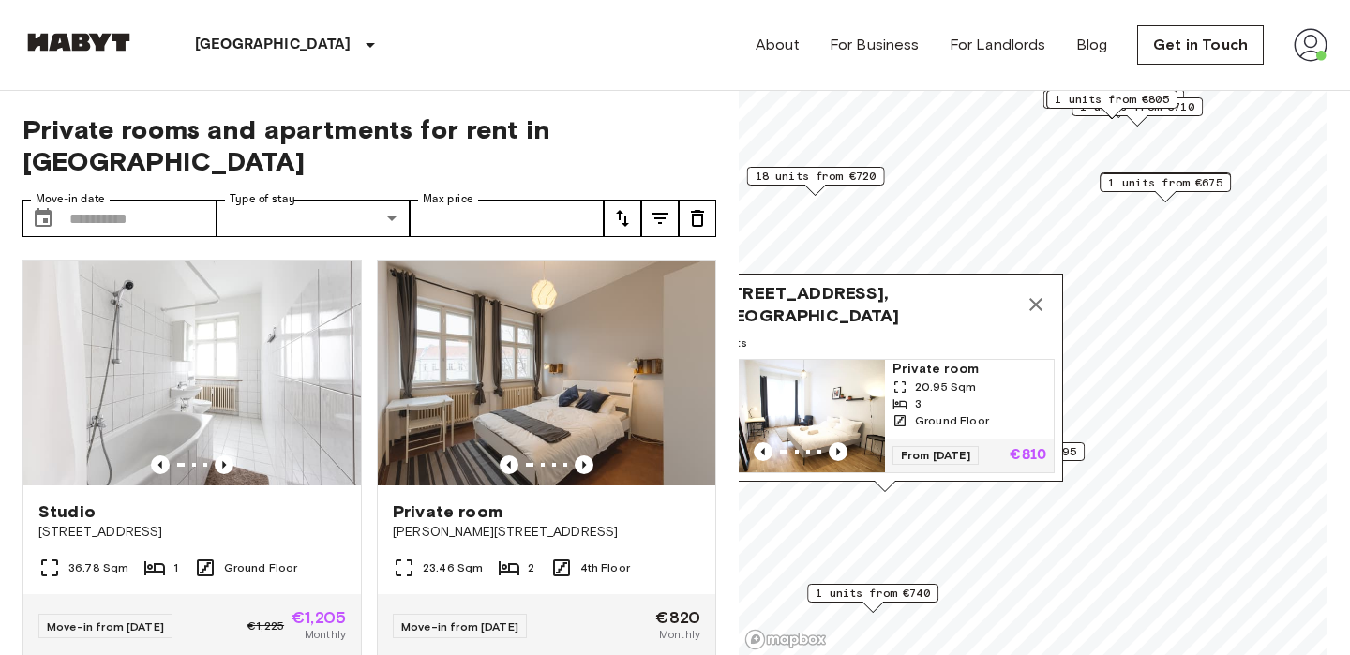
click at [1024, 305] on button "Map marker" at bounding box center [1036, 305] width 38 height 38
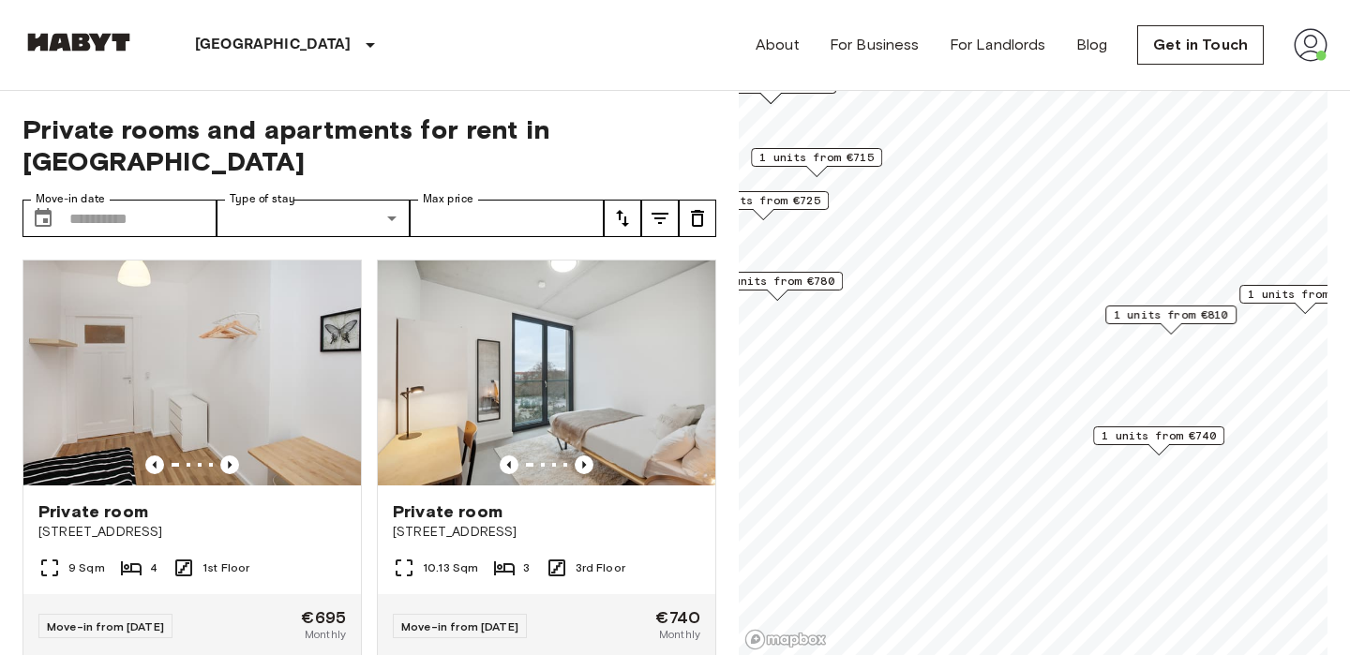
click at [1187, 443] on span "1 units from €740" at bounding box center [1159, 436] width 114 height 17
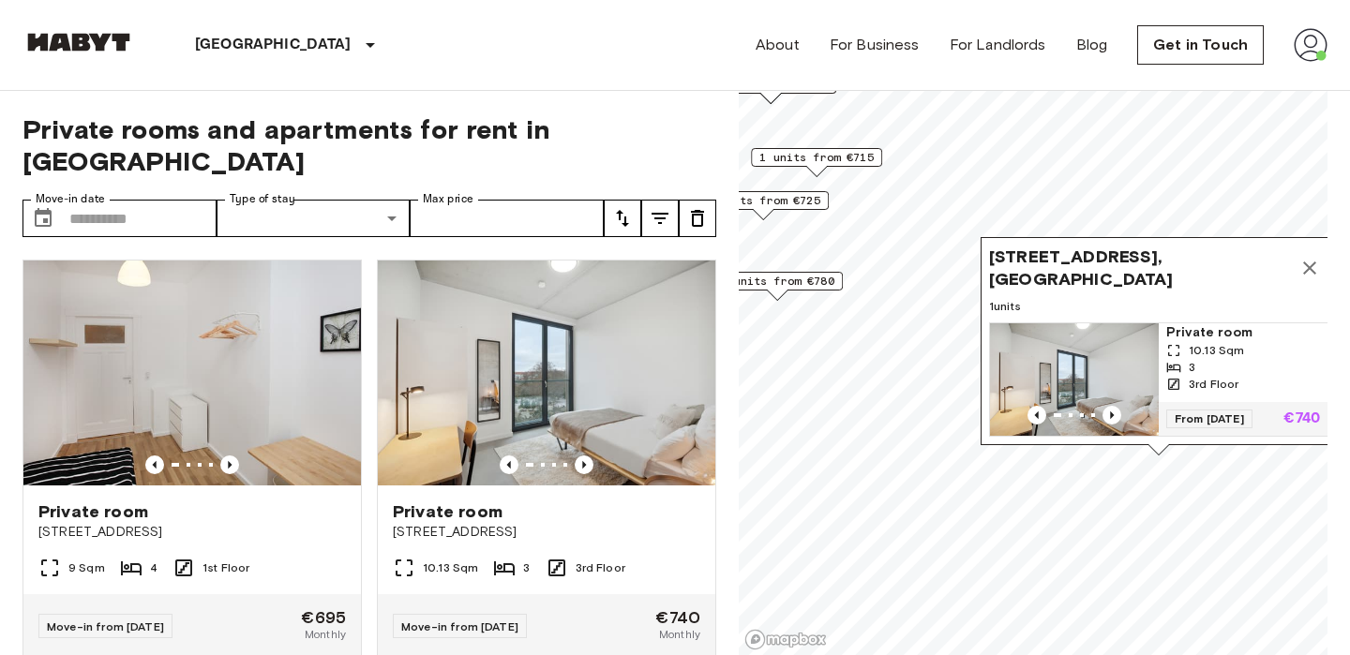
click at [1306, 262] on icon "Map marker" at bounding box center [1310, 268] width 23 height 23
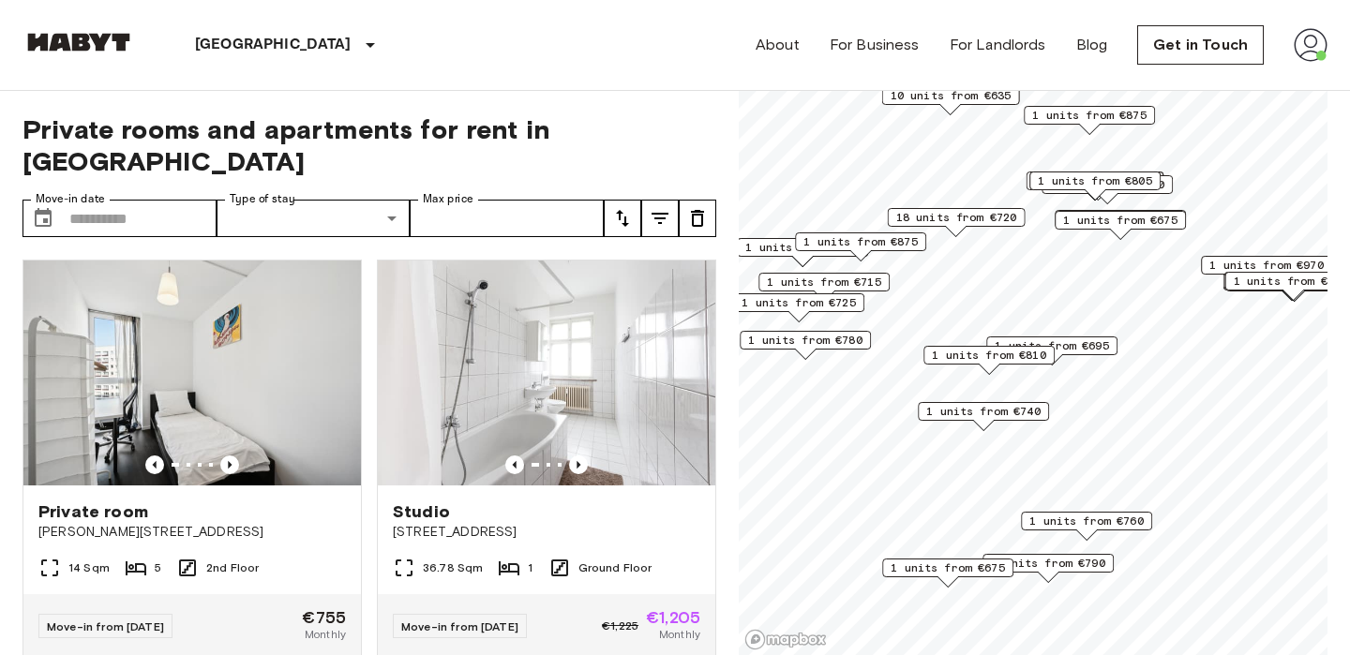
click at [963, 222] on span "18 units from €720" at bounding box center [956, 217] width 121 height 17
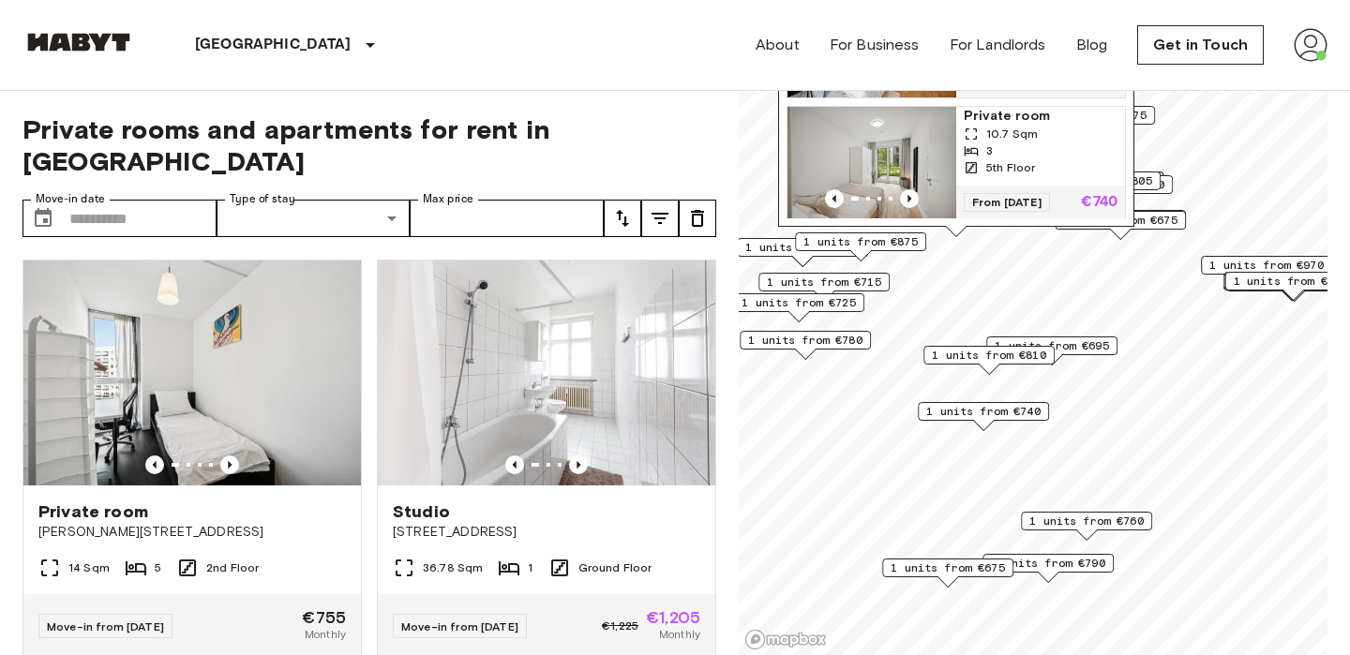
scroll to position [472, 0]
